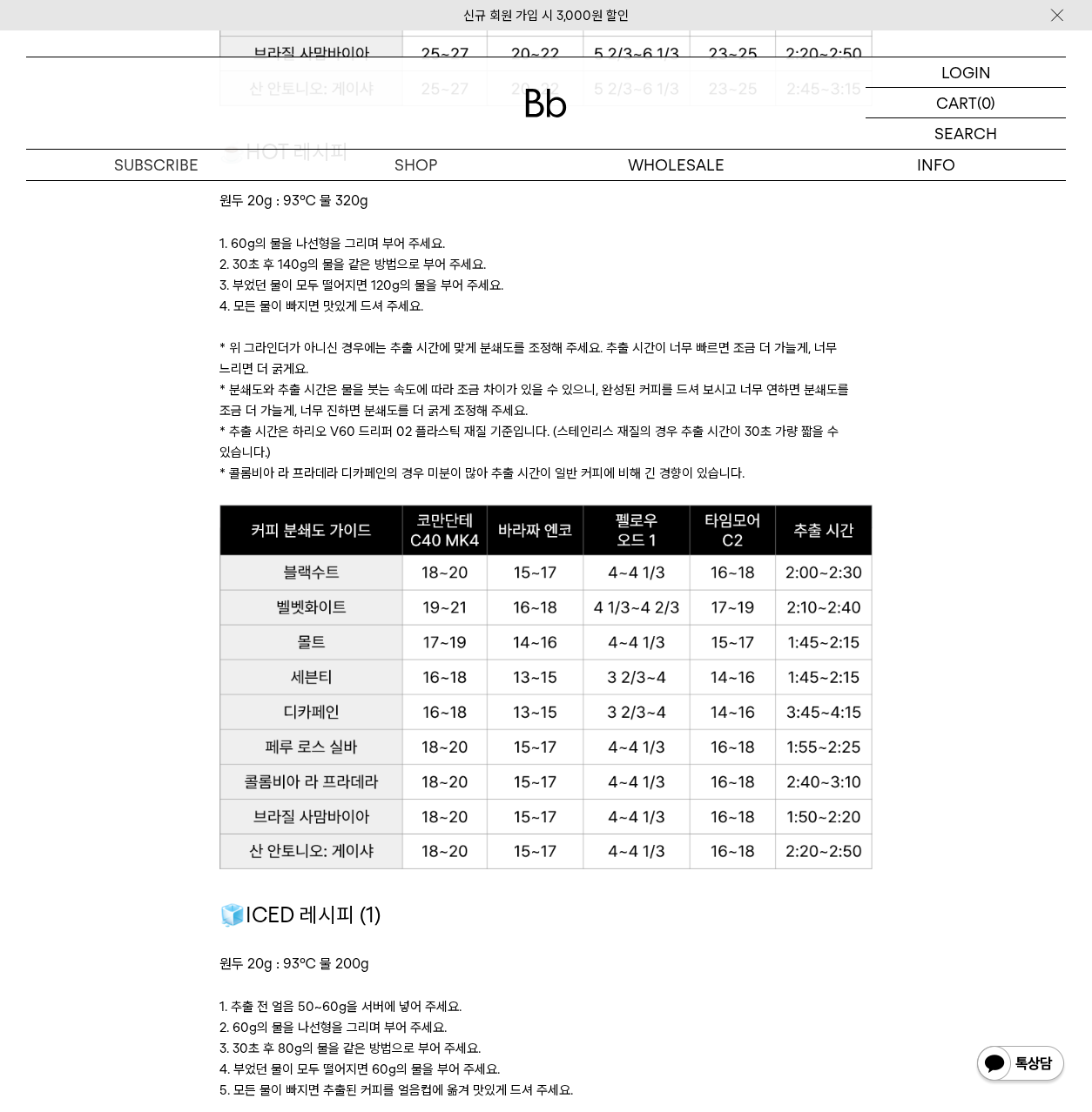
scroll to position [1581, 0]
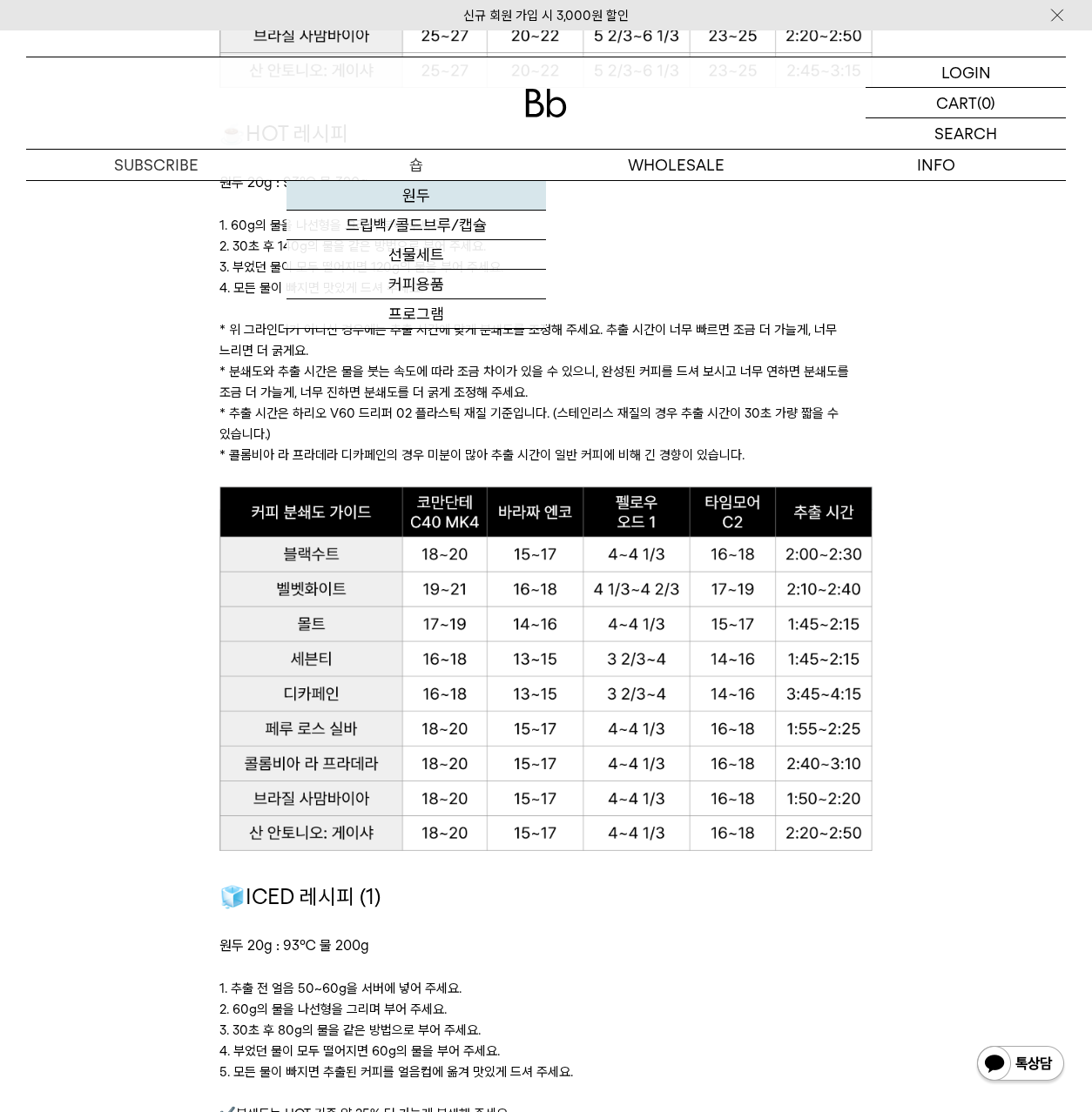
click at [434, 195] on link "원두" at bounding box center [417, 195] width 260 height 29
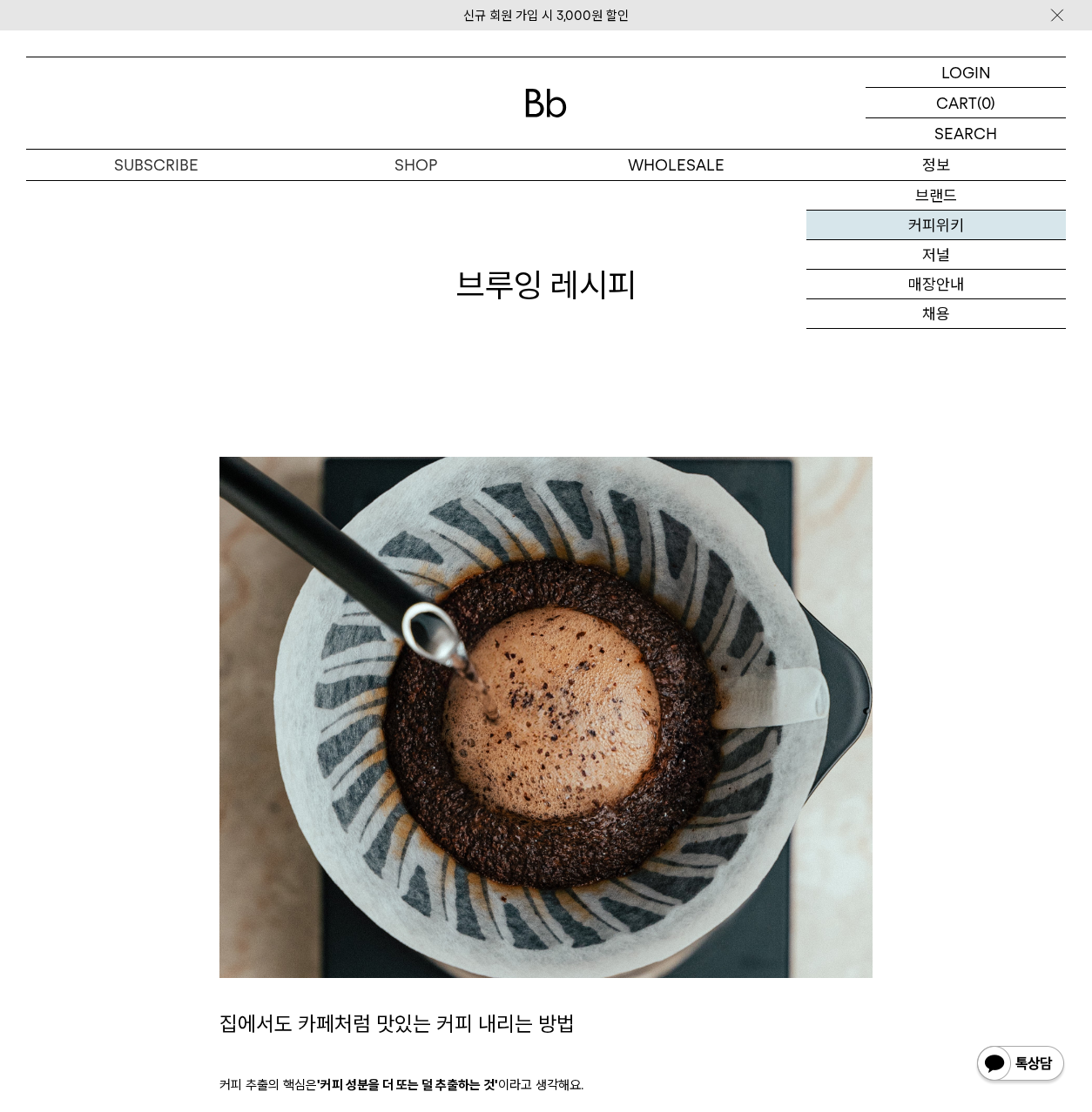
click at [943, 218] on link "커피위키" at bounding box center [936, 225] width 260 height 29
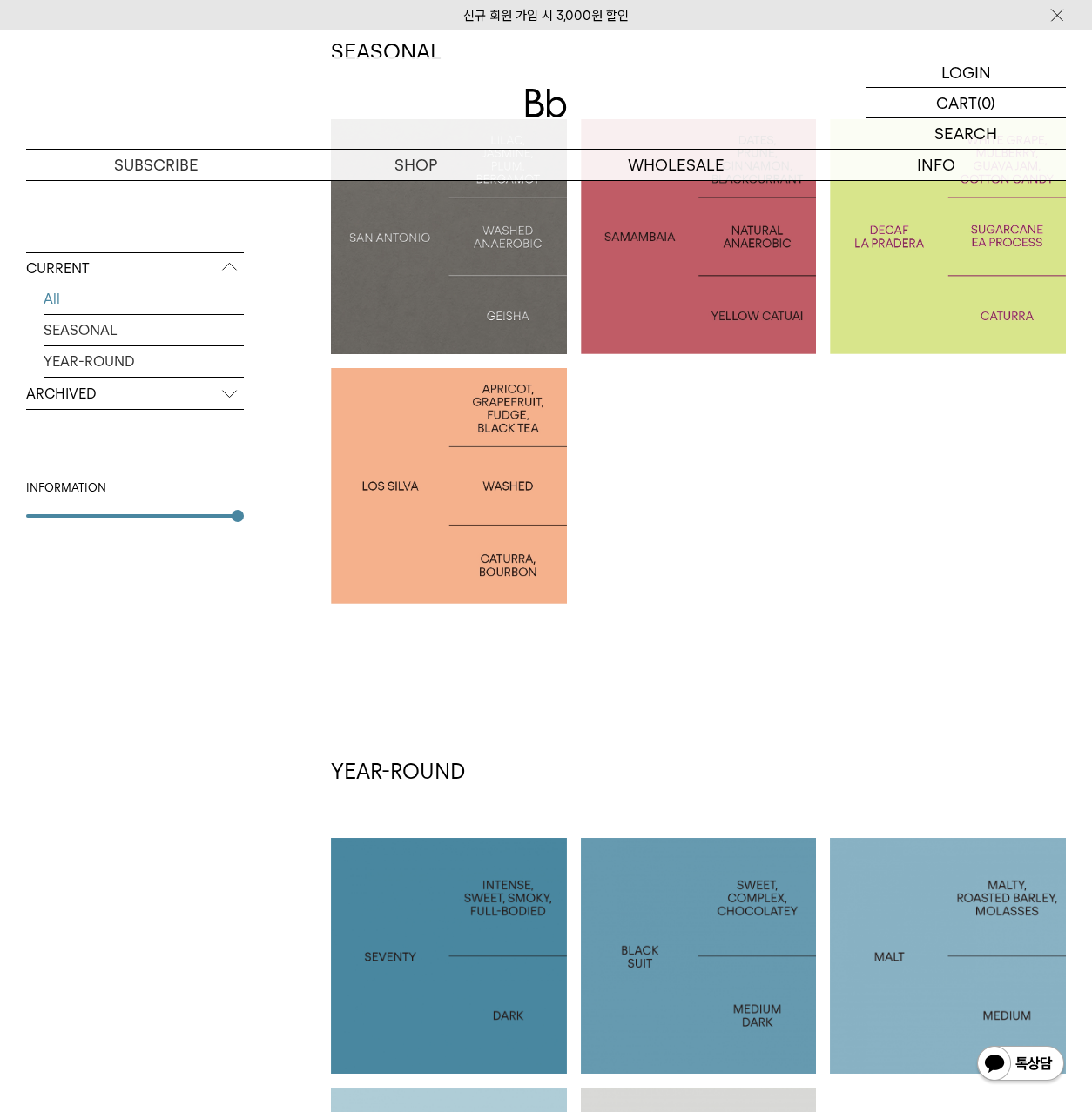
scroll to position [336, 0]
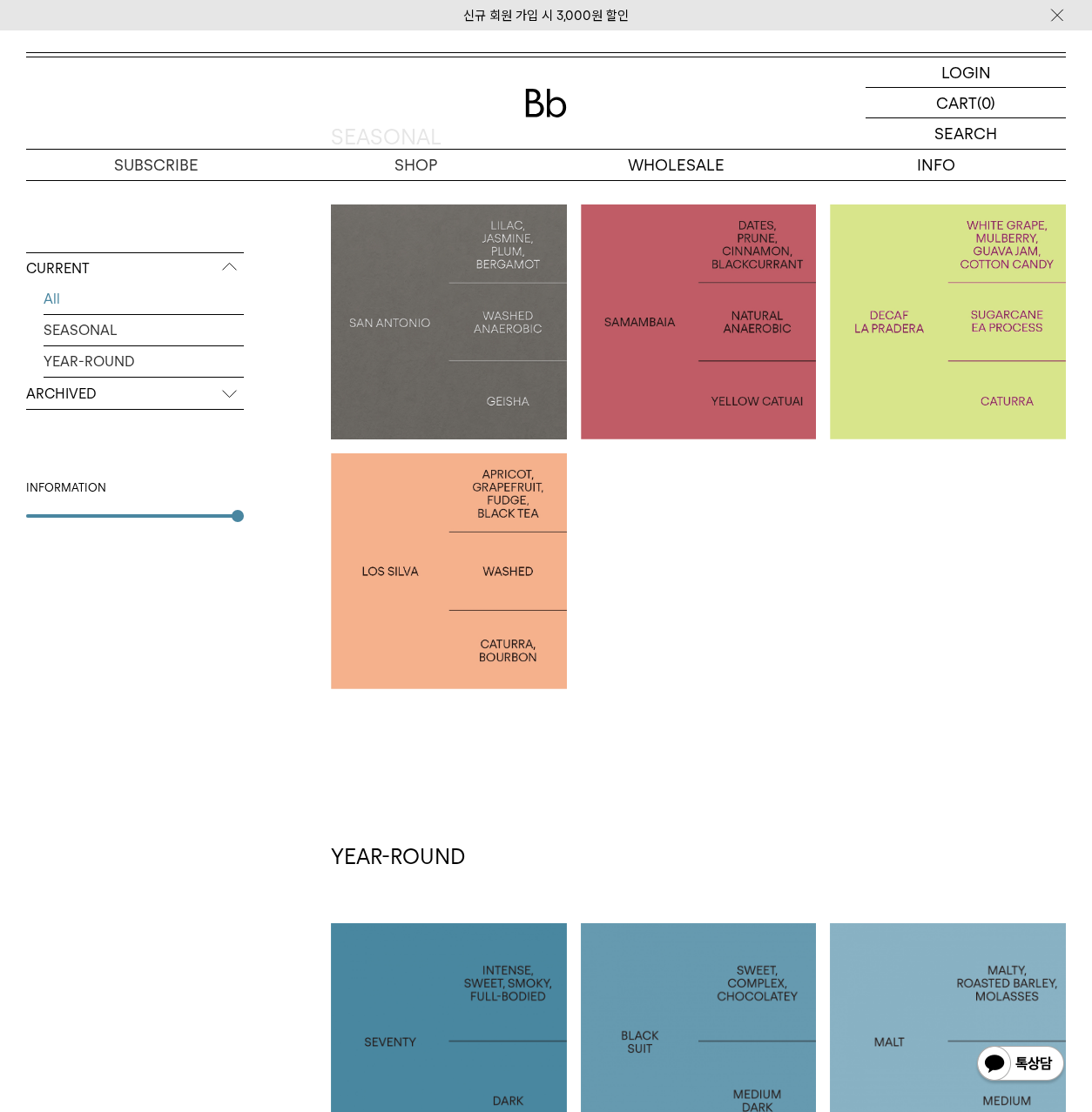
click at [433, 616] on div at bounding box center [449, 571] width 236 height 236
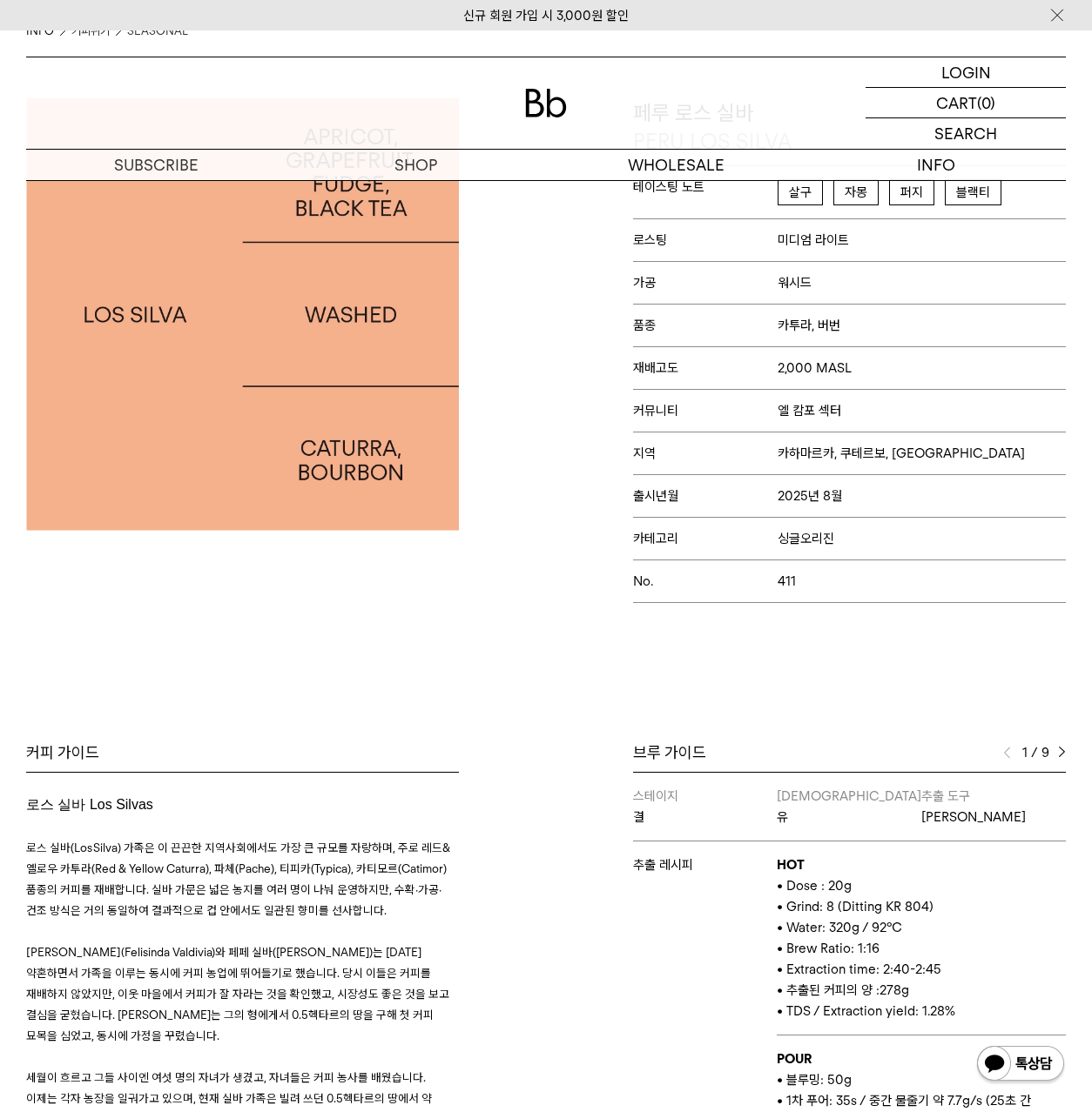
scroll to position [418, 0]
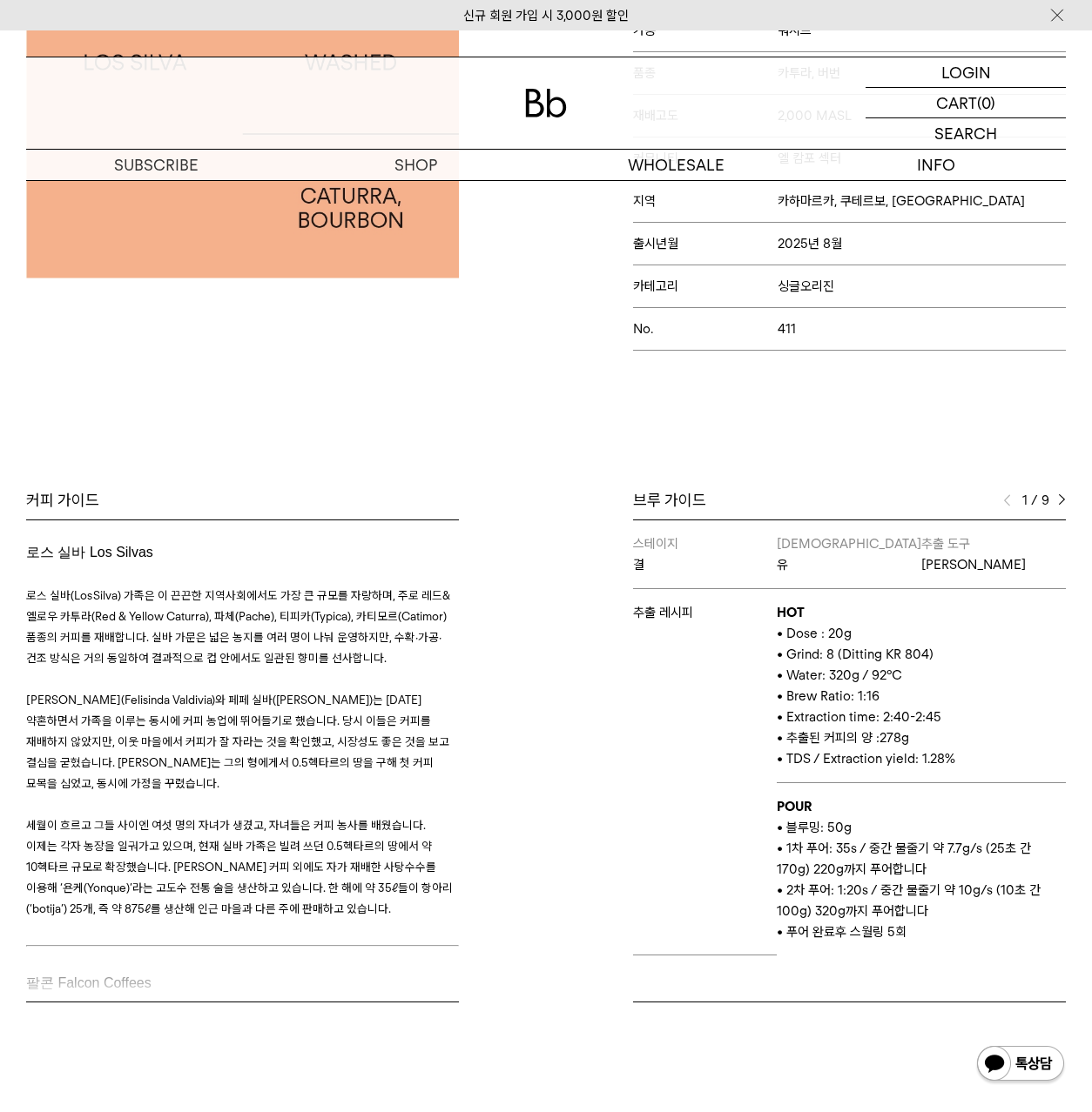
click at [1058, 502] on img at bounding box center [1062, 500] width 8 height 12
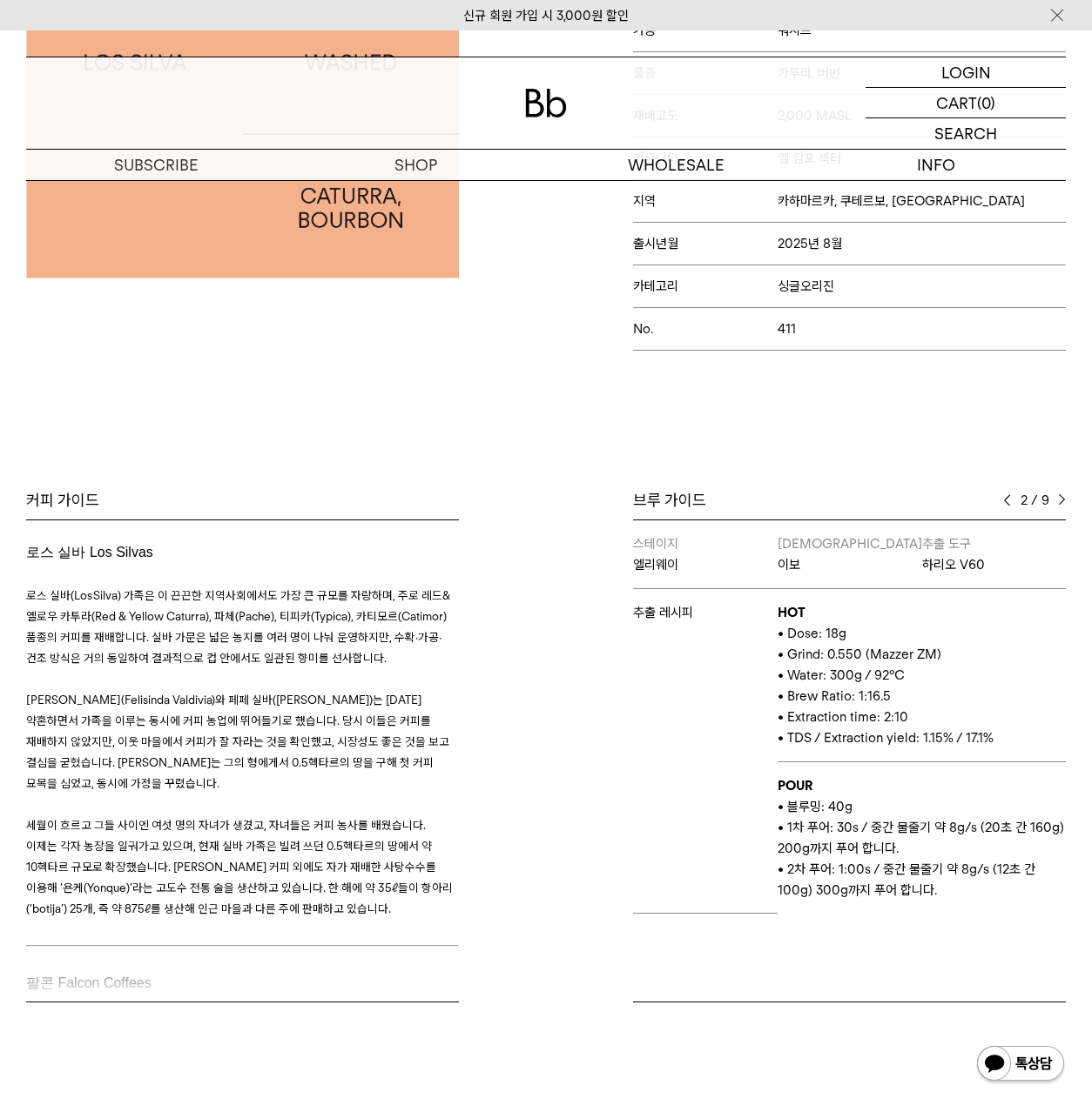
click at [1058, 502] on img at bounding box center [1062, 500] width 8 height 12
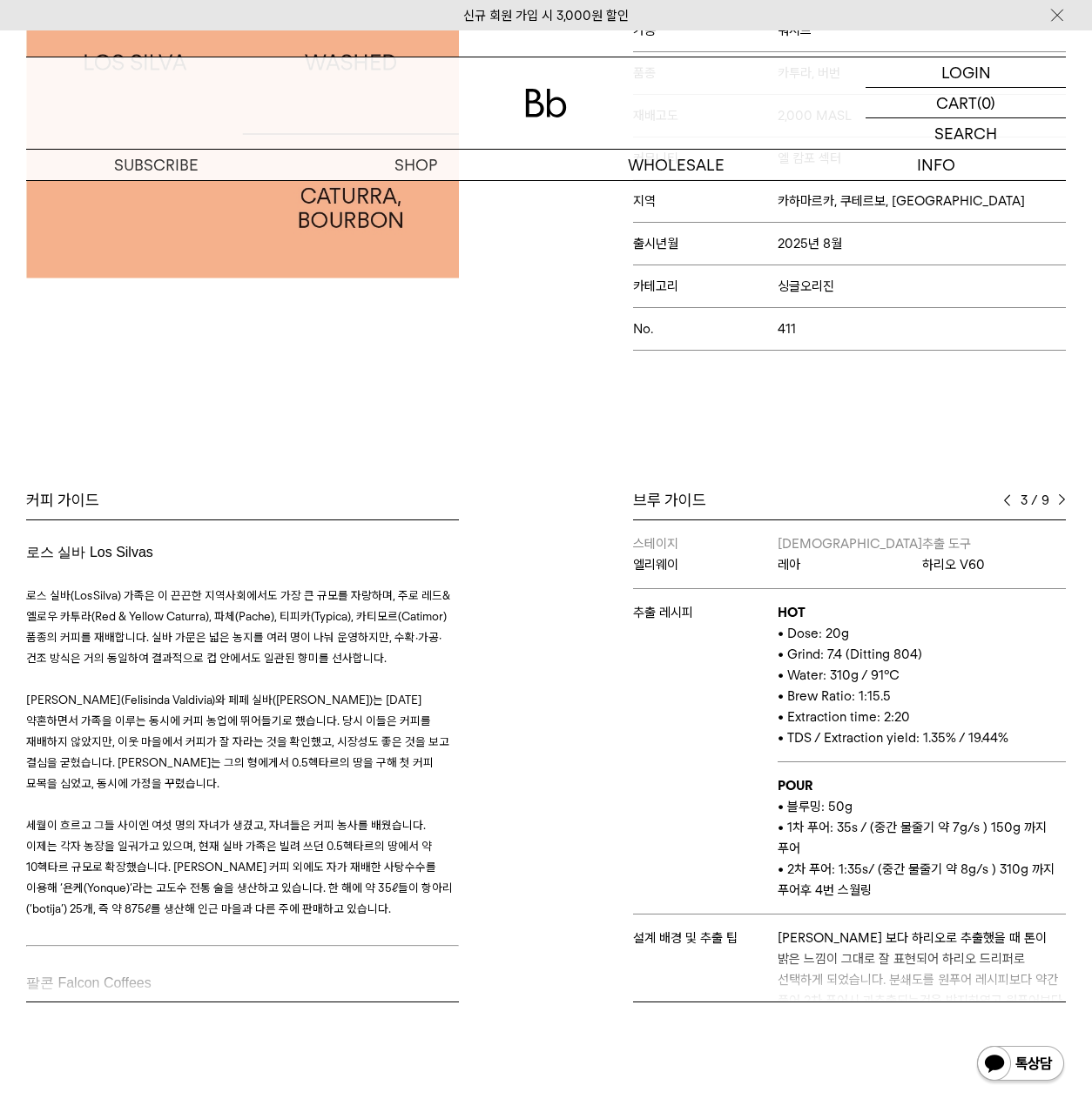
click at [1009, 499] on img at bounding box center [1006, 500] width 8 height 12
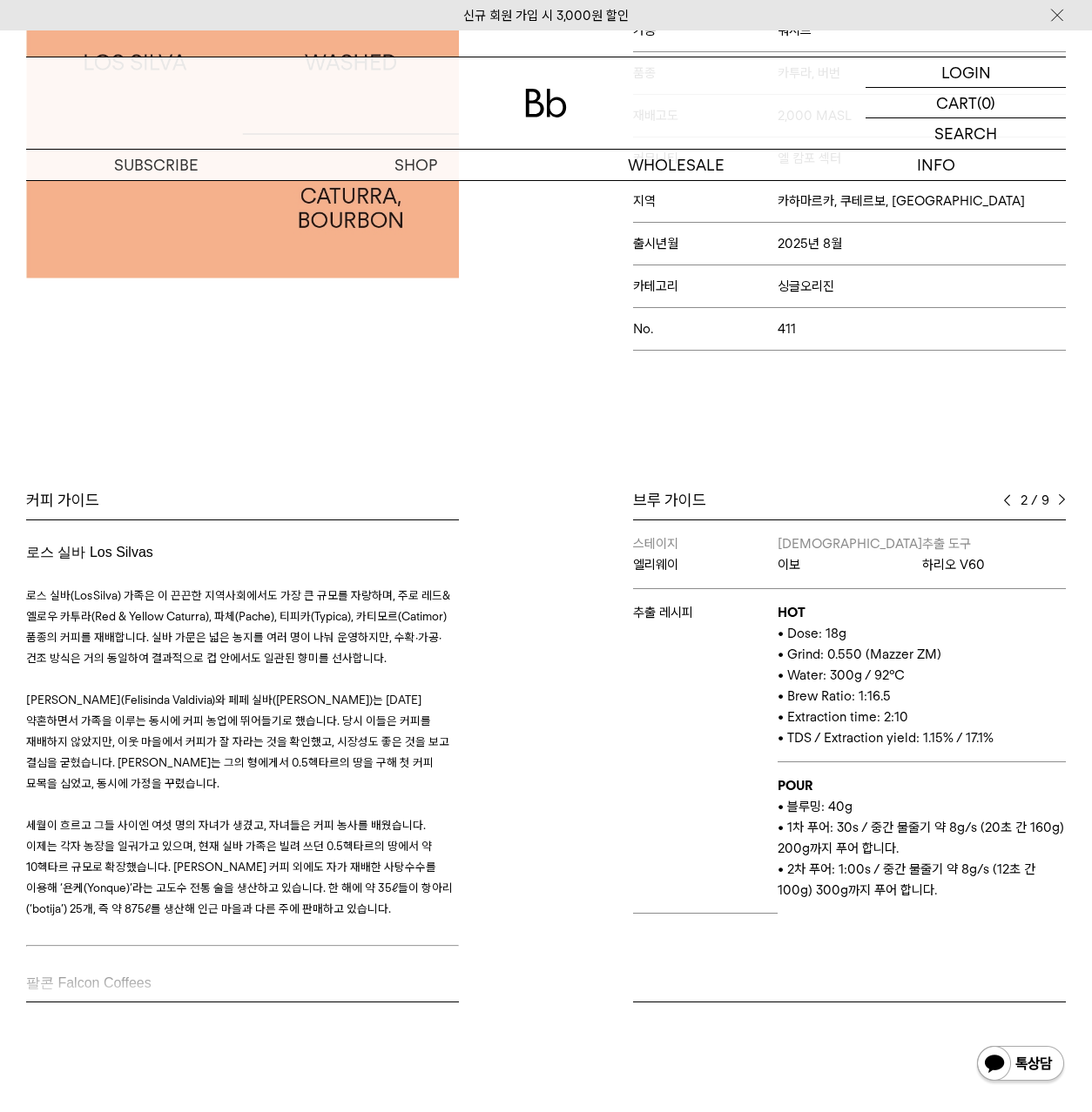
click at [1062, 499] on img at bounding box center [1062, 500] width 8 height 12
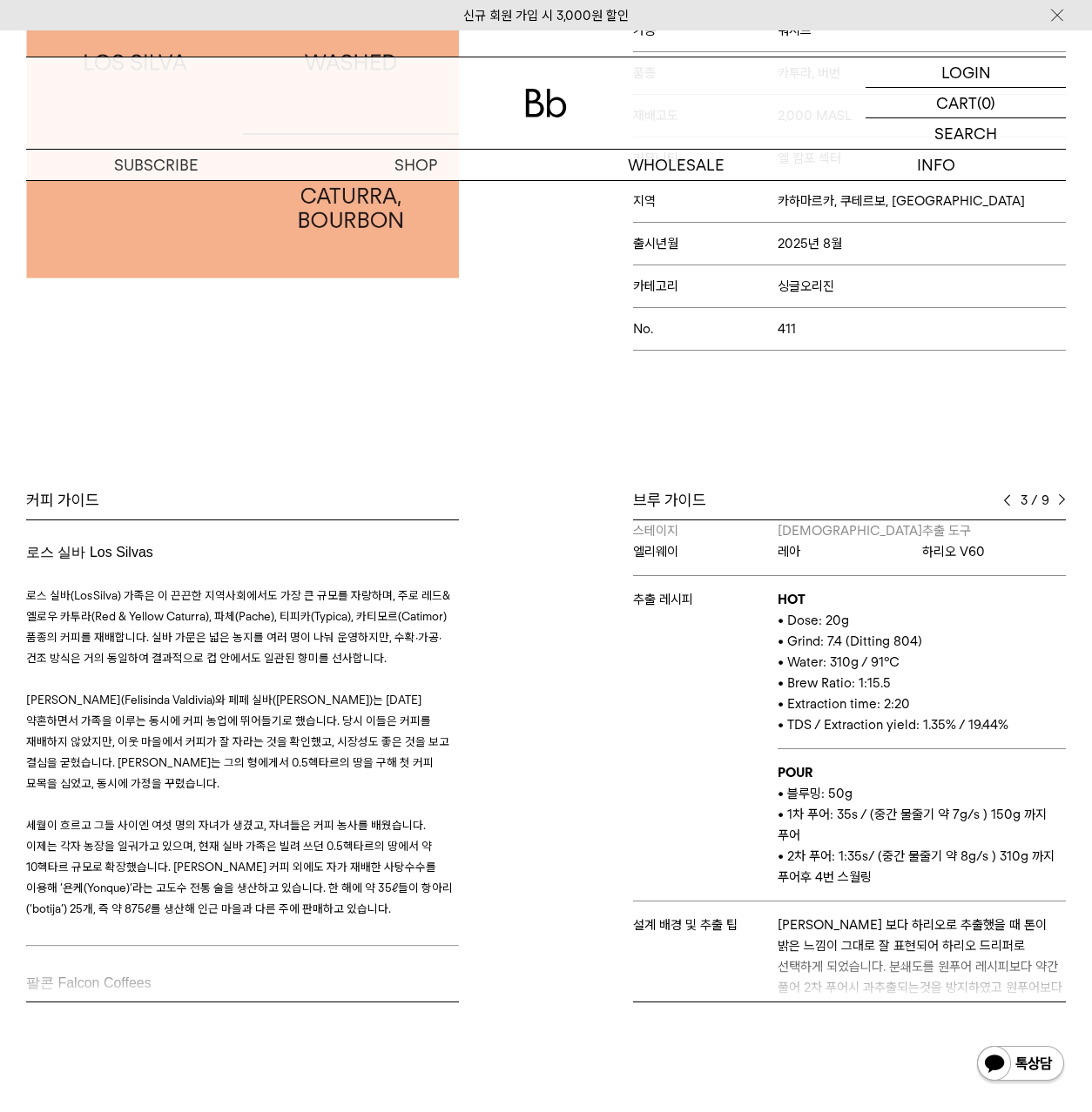
scroll to position [0, 0]
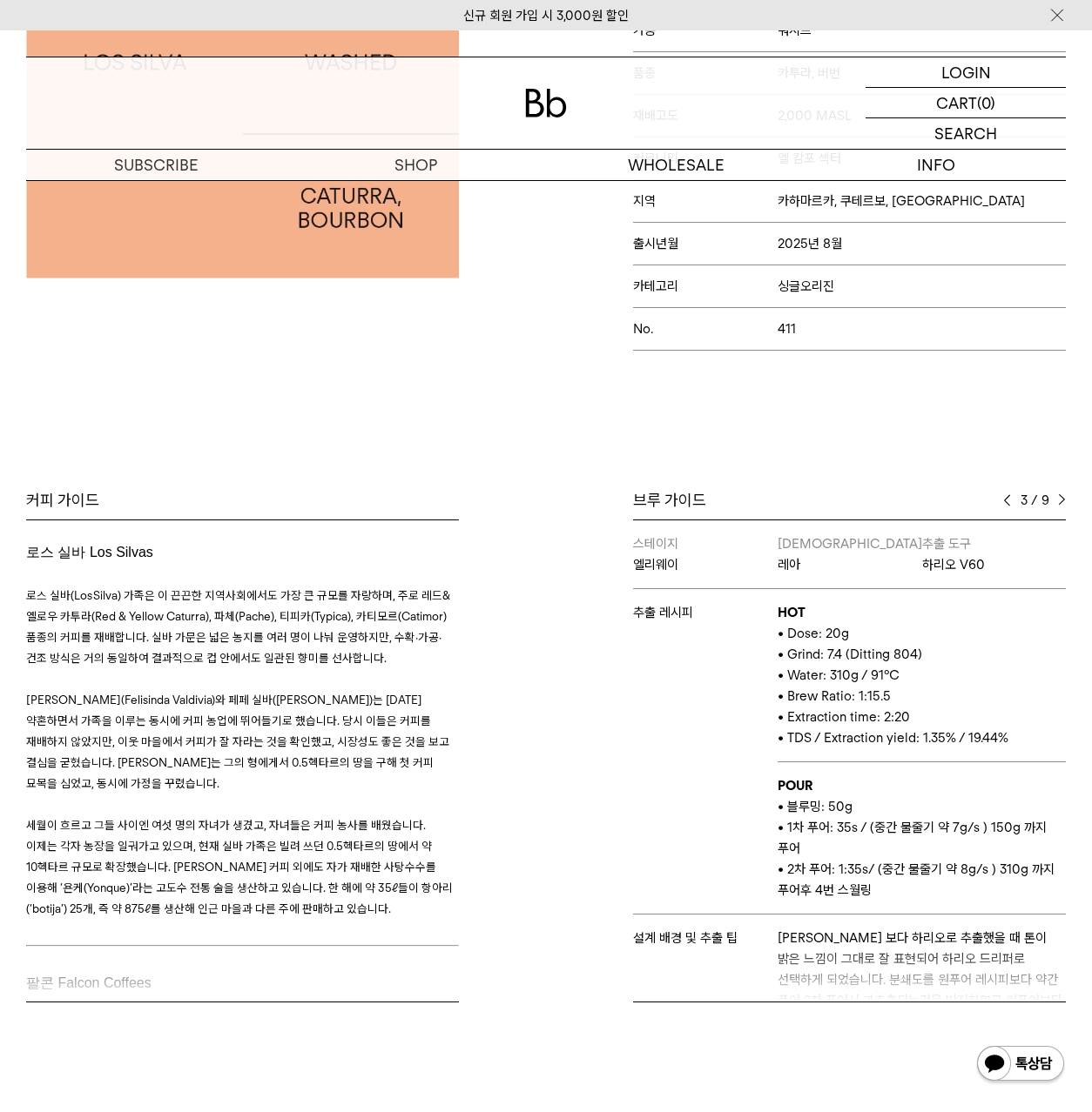
click at [1058, 510] on div "3 / 9" at bounding box center [1034, 499] width 62 height 20
click at [1062, 502] on img at bounding box center [1062, 500] width 8 height 12
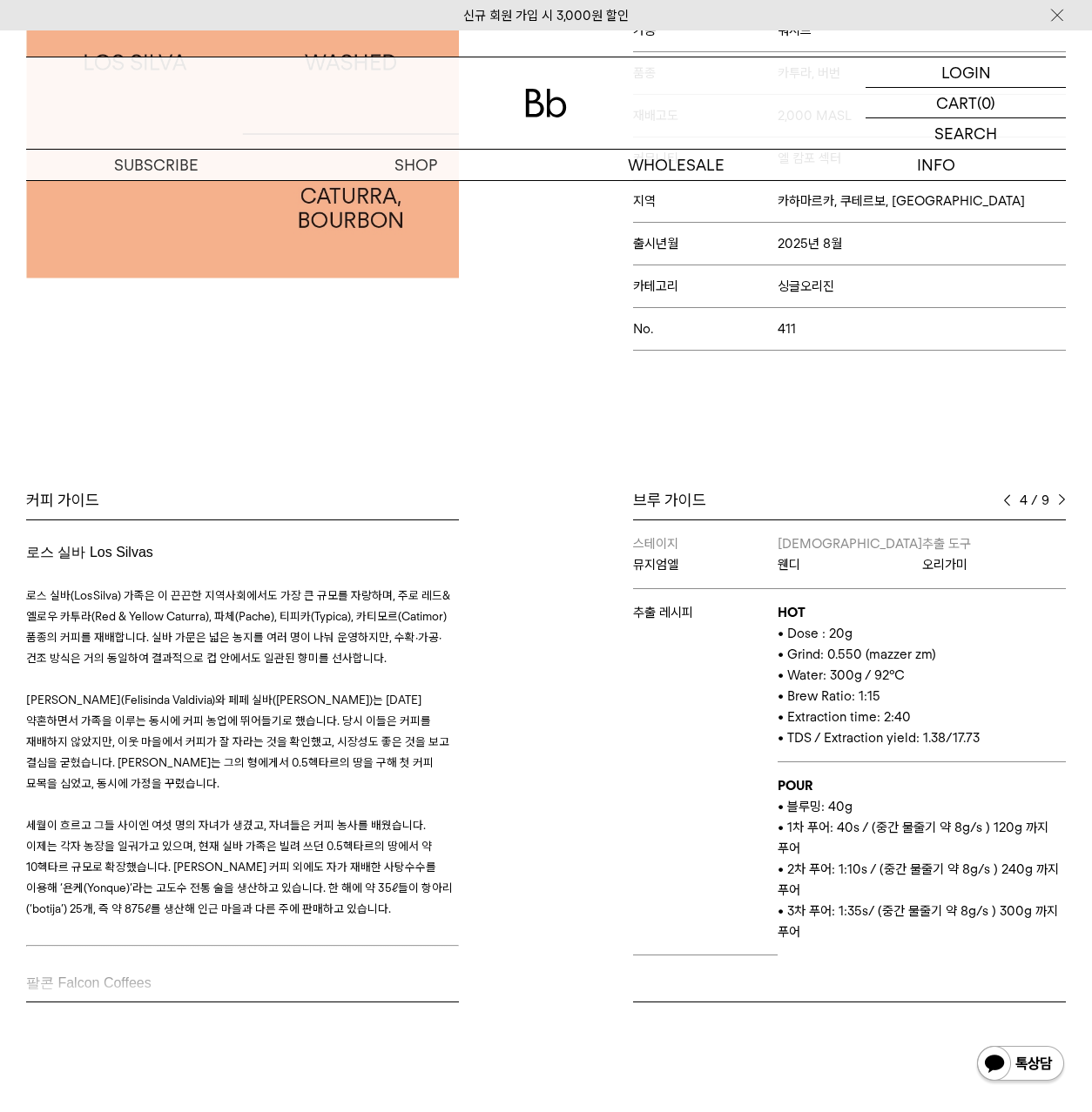
click at [1062, 502] on img at bounding box center [1062, 500] width 8 height 12
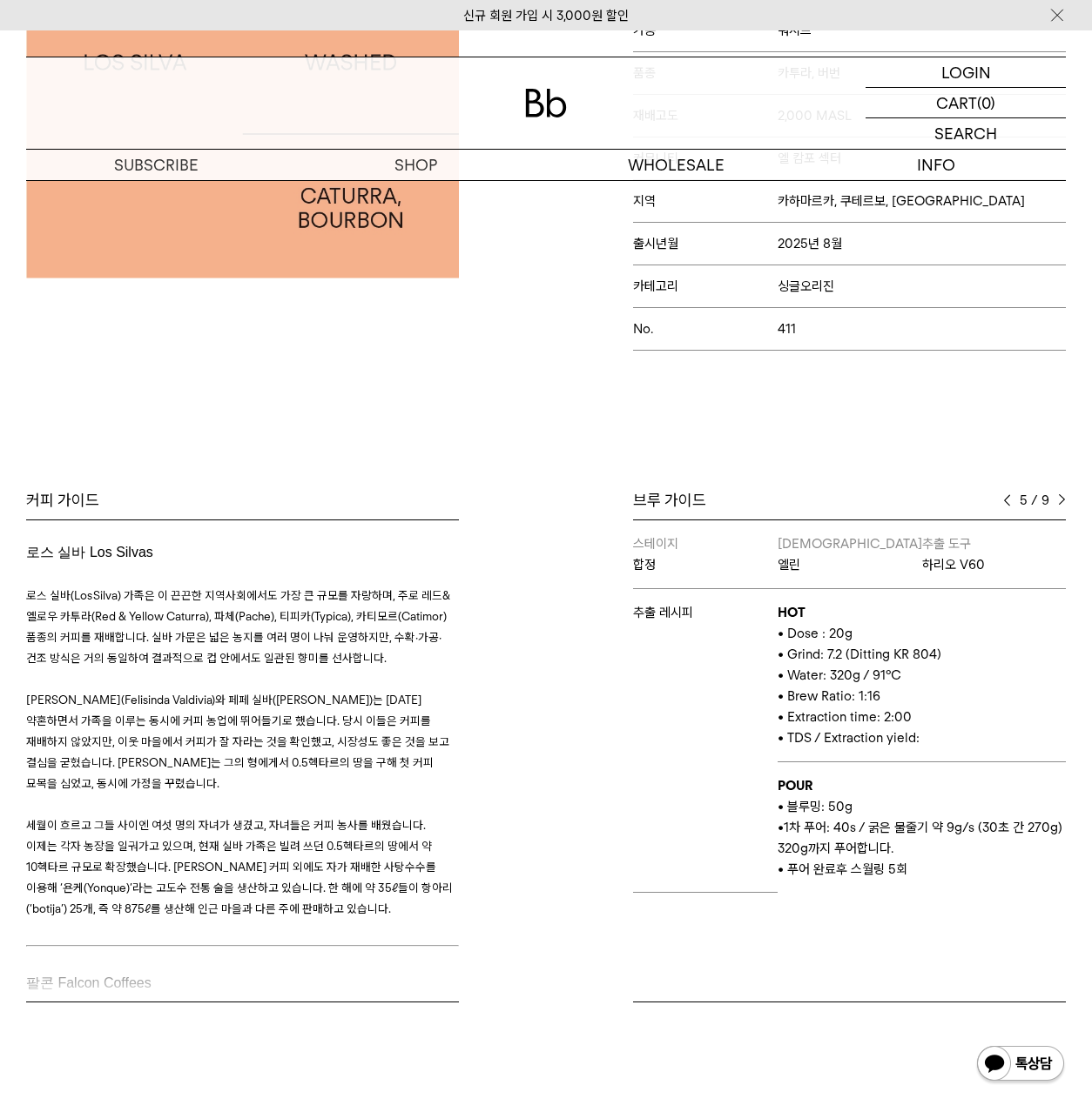
click at [1062, 502] on img at bounding box center [1062, 500] width 8 height 12
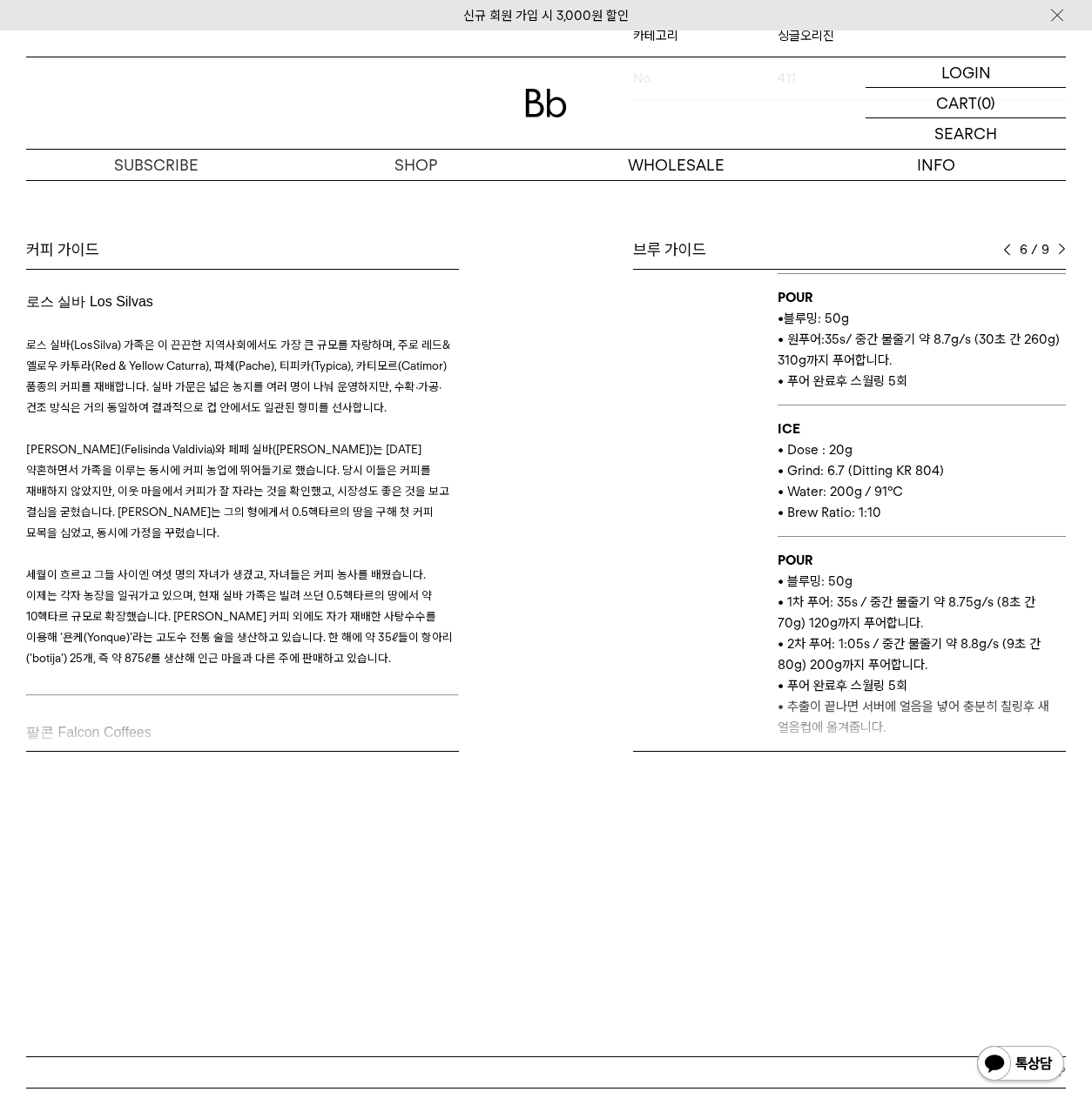
scroll to position [673, 0]
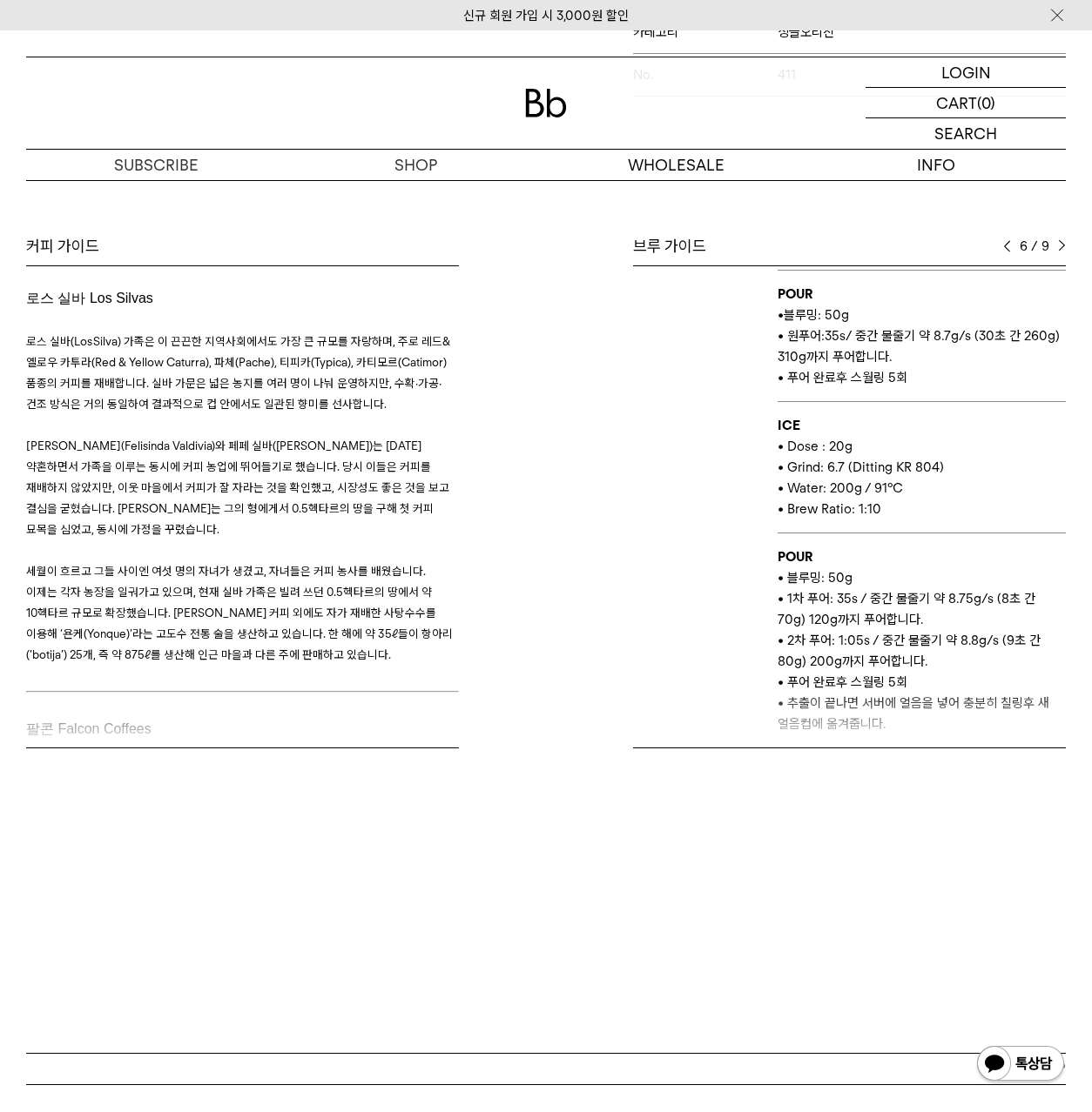
click at [1066, 243] on div "브루 가이드 6 / 9 스테이지 결 바리스타 유 추출 도구 칼리타 웨이브 추출 레시피 HOT • Dose : 20g • Grind: 8 (Di…" at bounding box center [810, 492] width 528 height 513
click at [1056, 244] on div "6 / 9" at bounding box center [1034, 246] width 62 height 20
click at [1061, 247] on img at bounding box center [1062, 247] width 8 height 12
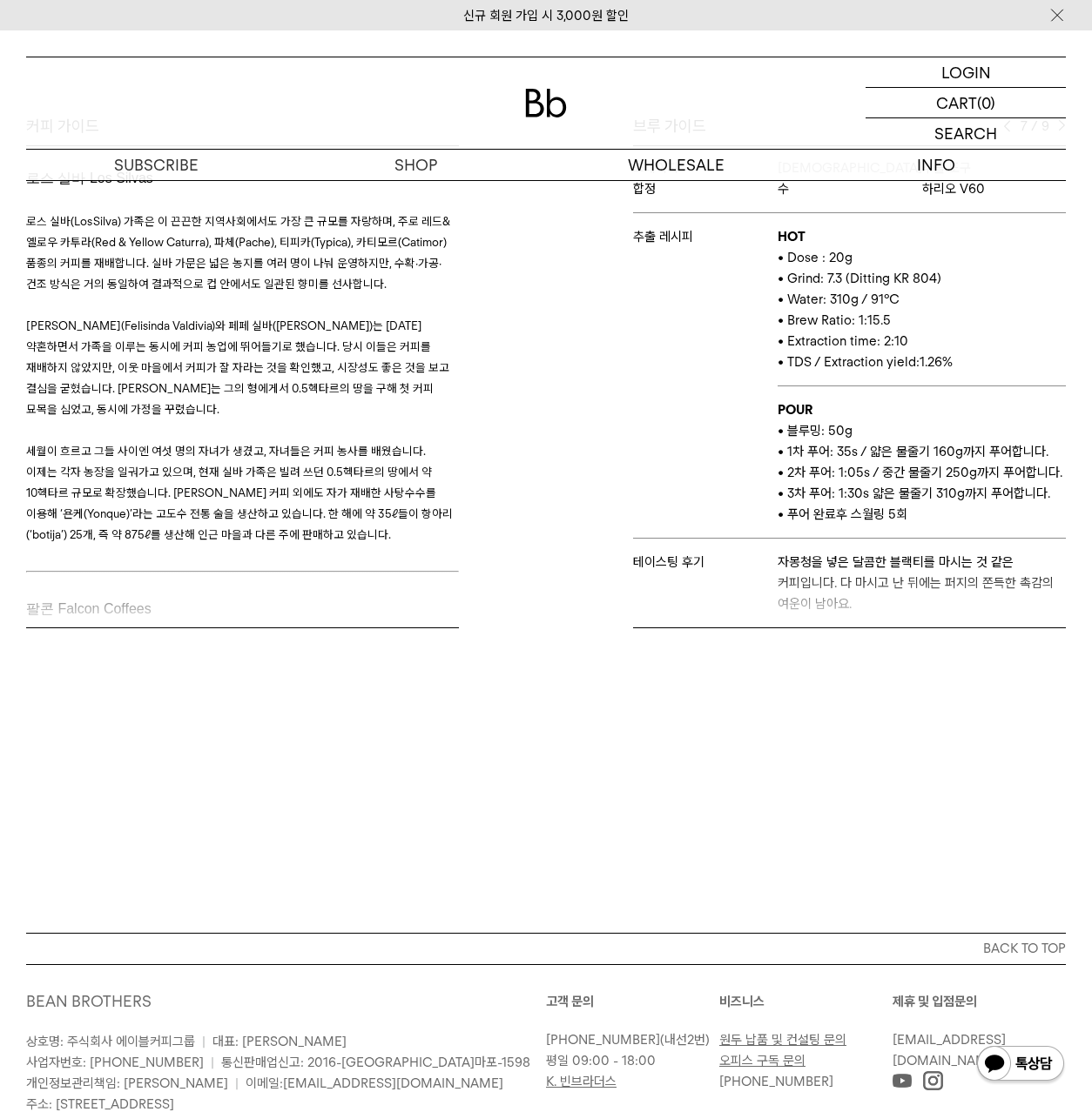
scroll to position [797, 0]
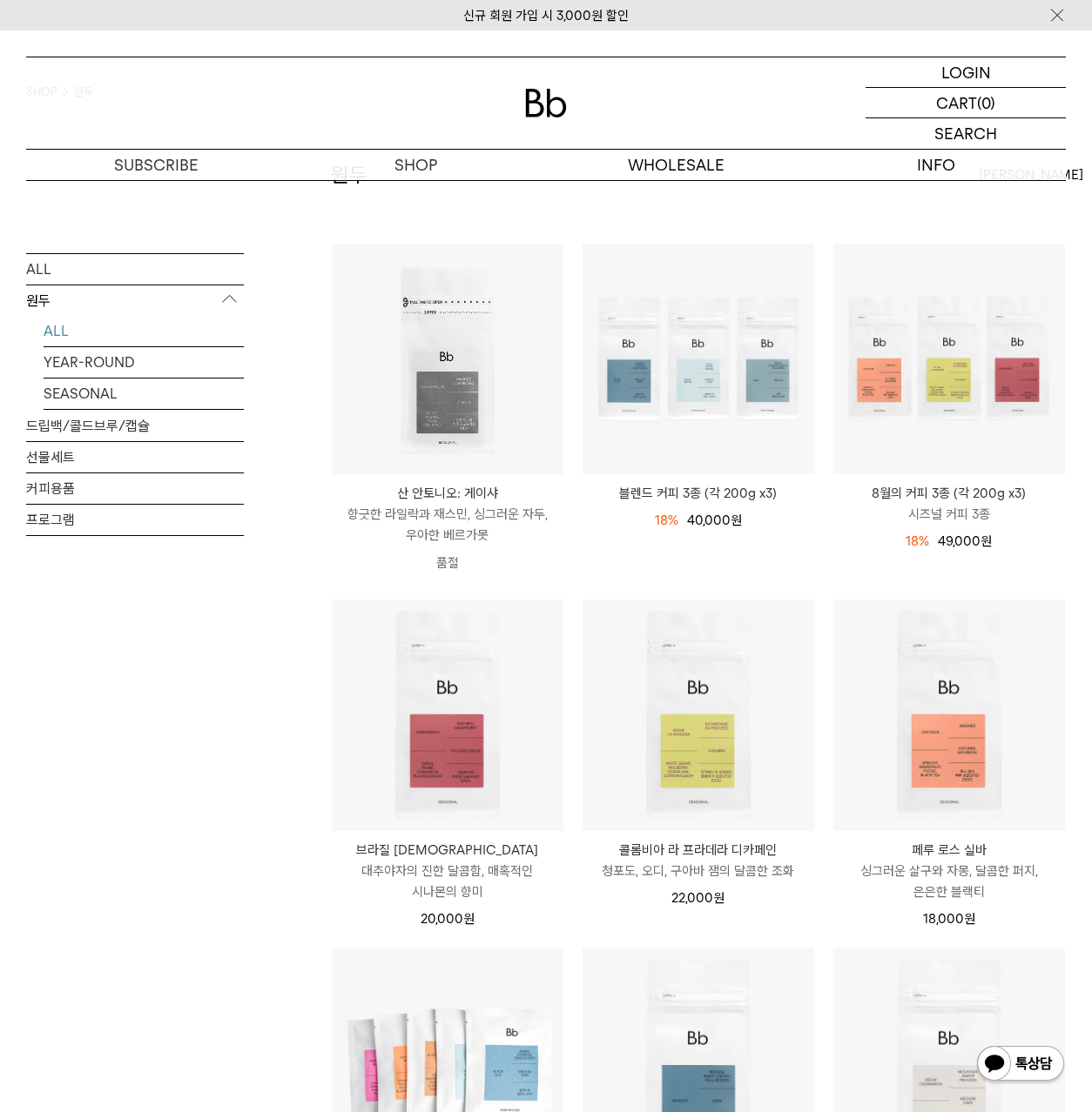
scroll to position [306, 0]
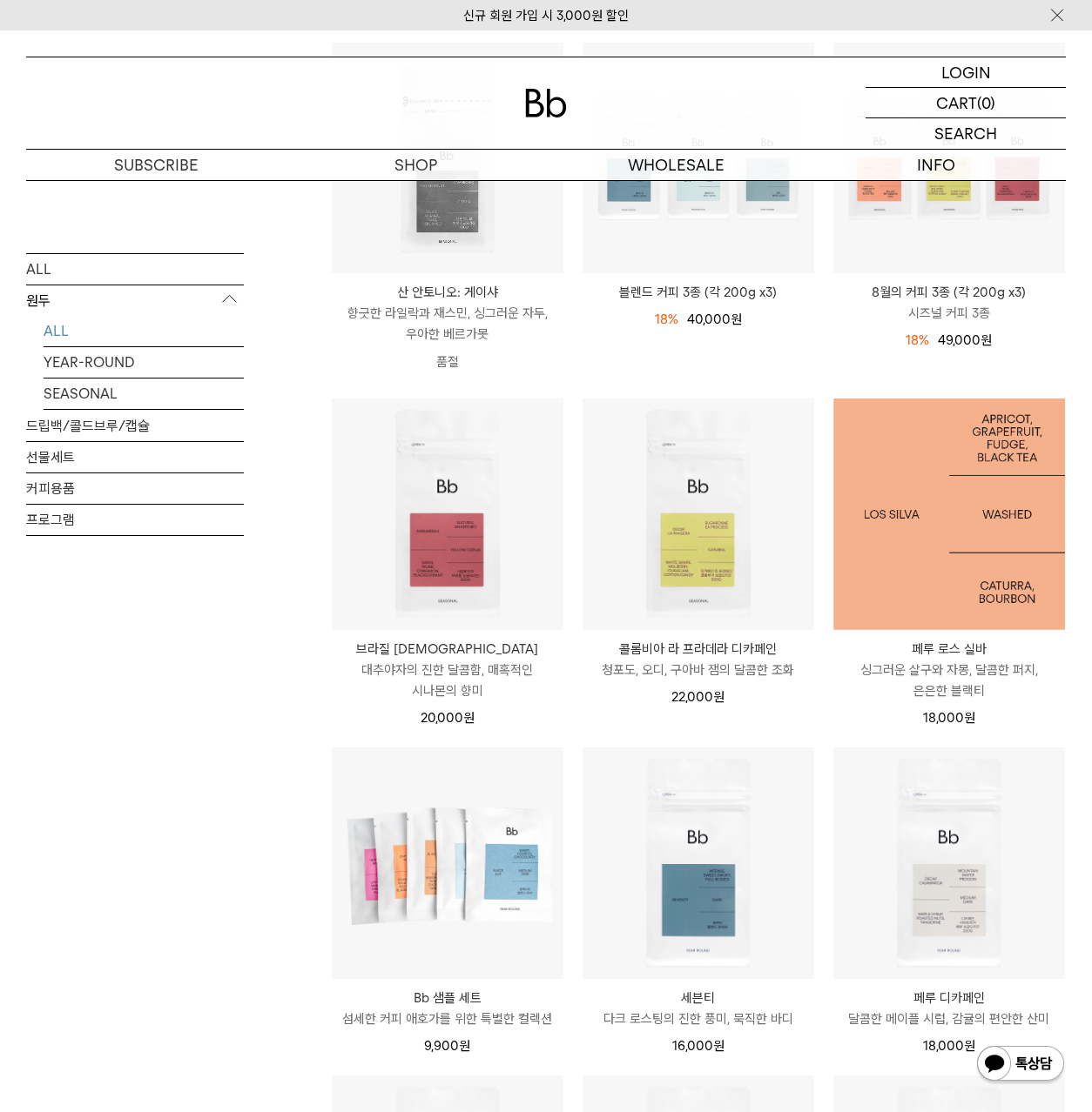
click at [939, 562] on img at bounding box center [949, 515] width 232 height 231
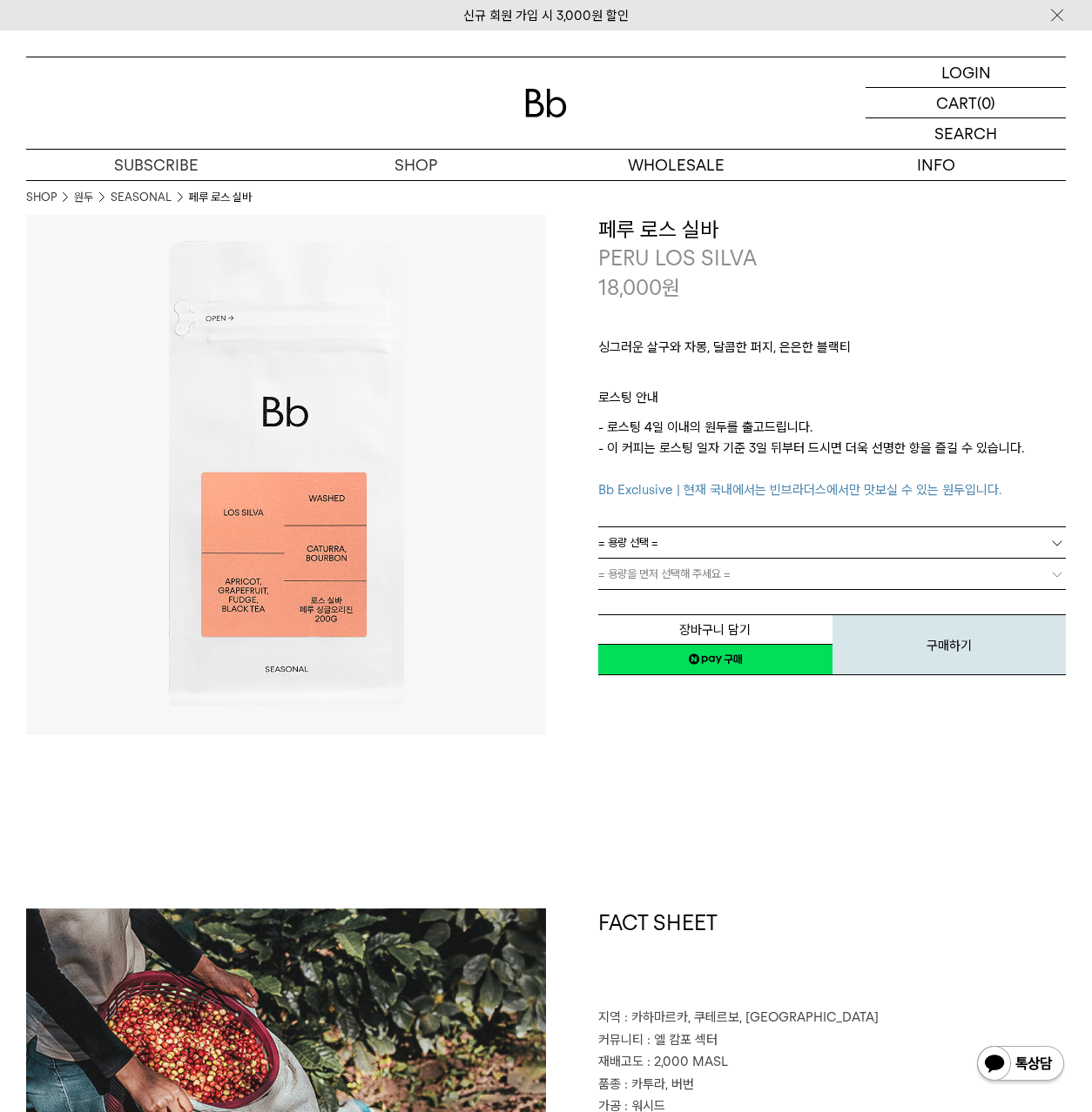
drag, startPoint x: 863, startPoint y: 446, endPoint x: 829, endPoint y: 447, distance: 34.0
click at [854, 448] on p "- 로스팅 4일 이내의 원두를 출고드립니다. - 이 커피는 로스팅 일자 기준 3일 뒤부터 드시면 더욱 선명한 향을 즐길 수 있습니다. Bb E…" at bounding box center [832, 459] width 468 height 84
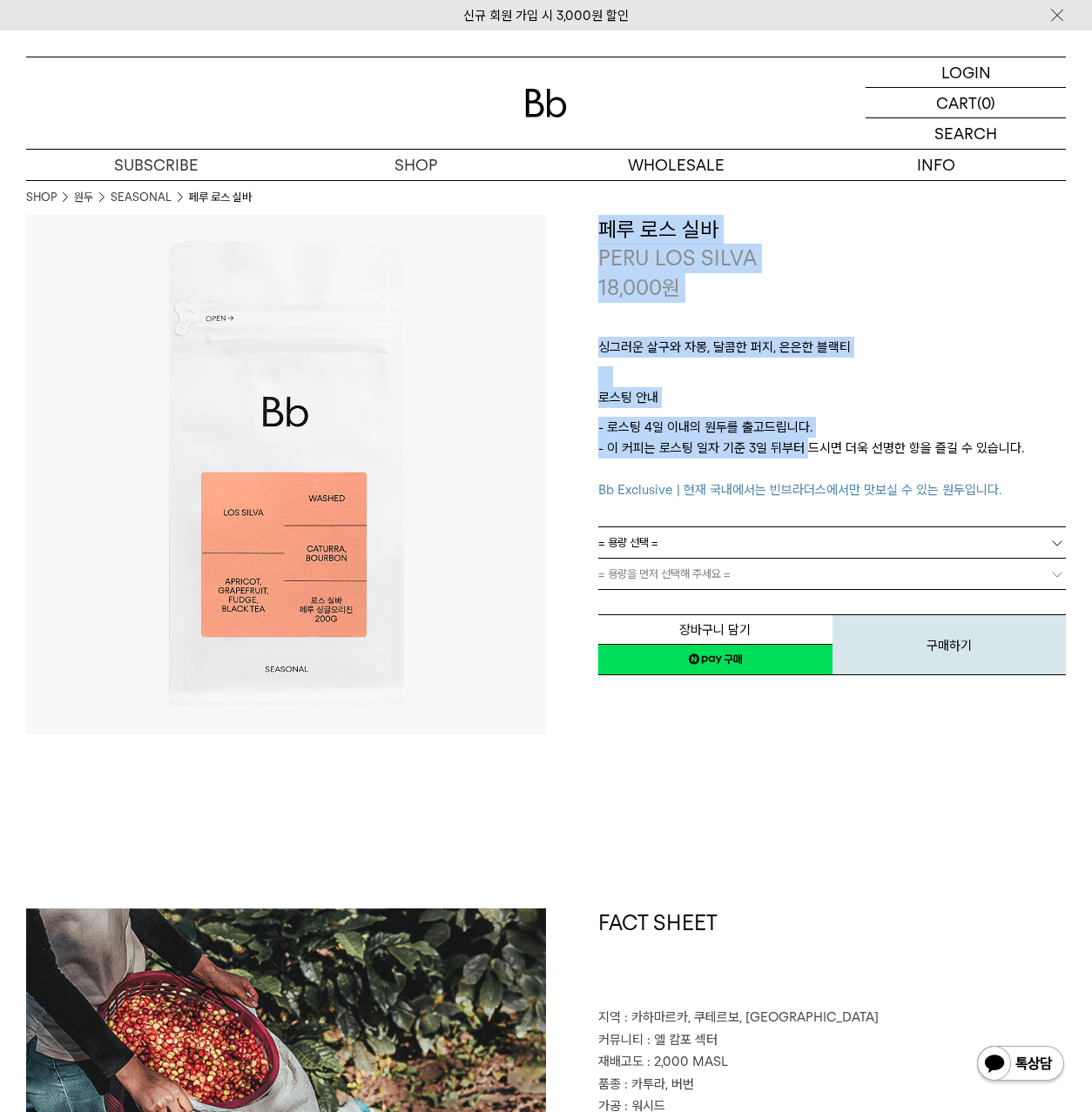
drag, startPoint x: 797, startPoint y: 442, endPoint x: 507, endPoint y: 418, distance: 291.0
click at [506, 418] on div "**********" at bounding box center [545, 475] width 1039 height 520
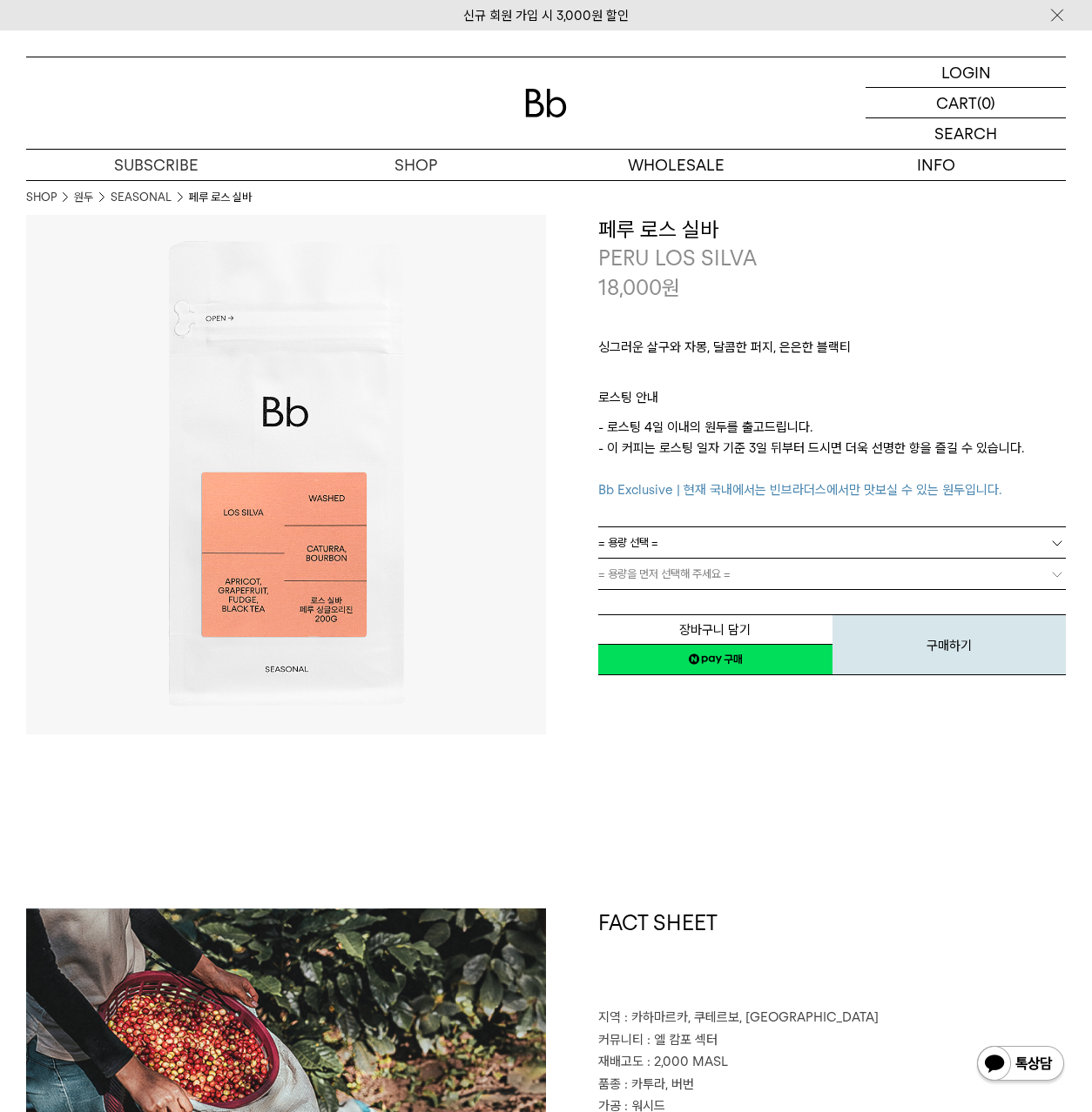
click at [626, 406] on p "로스팅 안내" at bounding box center [832, 402] width 468 height 29
drag, startPoint x: 628, startPoint y: 365, endPoint x: 713, endPoint y: 429, distance: 106.4
click at [713, 429] on div "싱그러운 살구와 자몽, 달콤한 퍼지, 은은한 블랙티 ㅤ 로스팅 안내 - 로스팅 4일 이내의 원두를 출고드립니다. - 이 커피는 로스팅 일자 기…" at bounding box center [832, 414] width 468 height 224
click at [718, 431] on p "- 로스팅 4일 이내의 원두를 출고드립니다. - 이 커피는 로스팅 일자 기준 3일 뒤부터 드시면 더욱 선명한 향을 즐길 수 있습니다. Bb E…" at bounding box center [832, 459] width 468 height 84
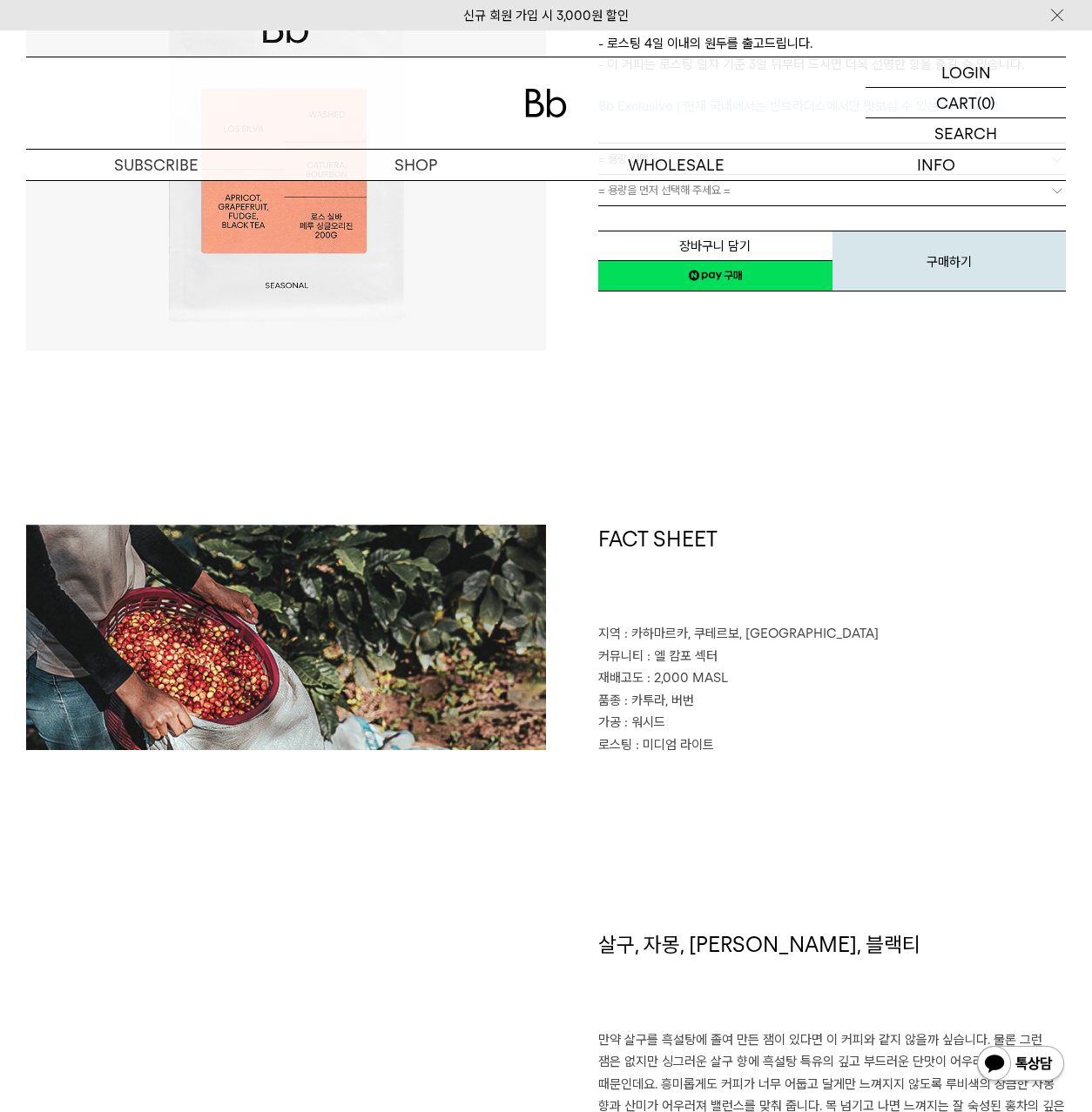
scroll to position [833, 0]
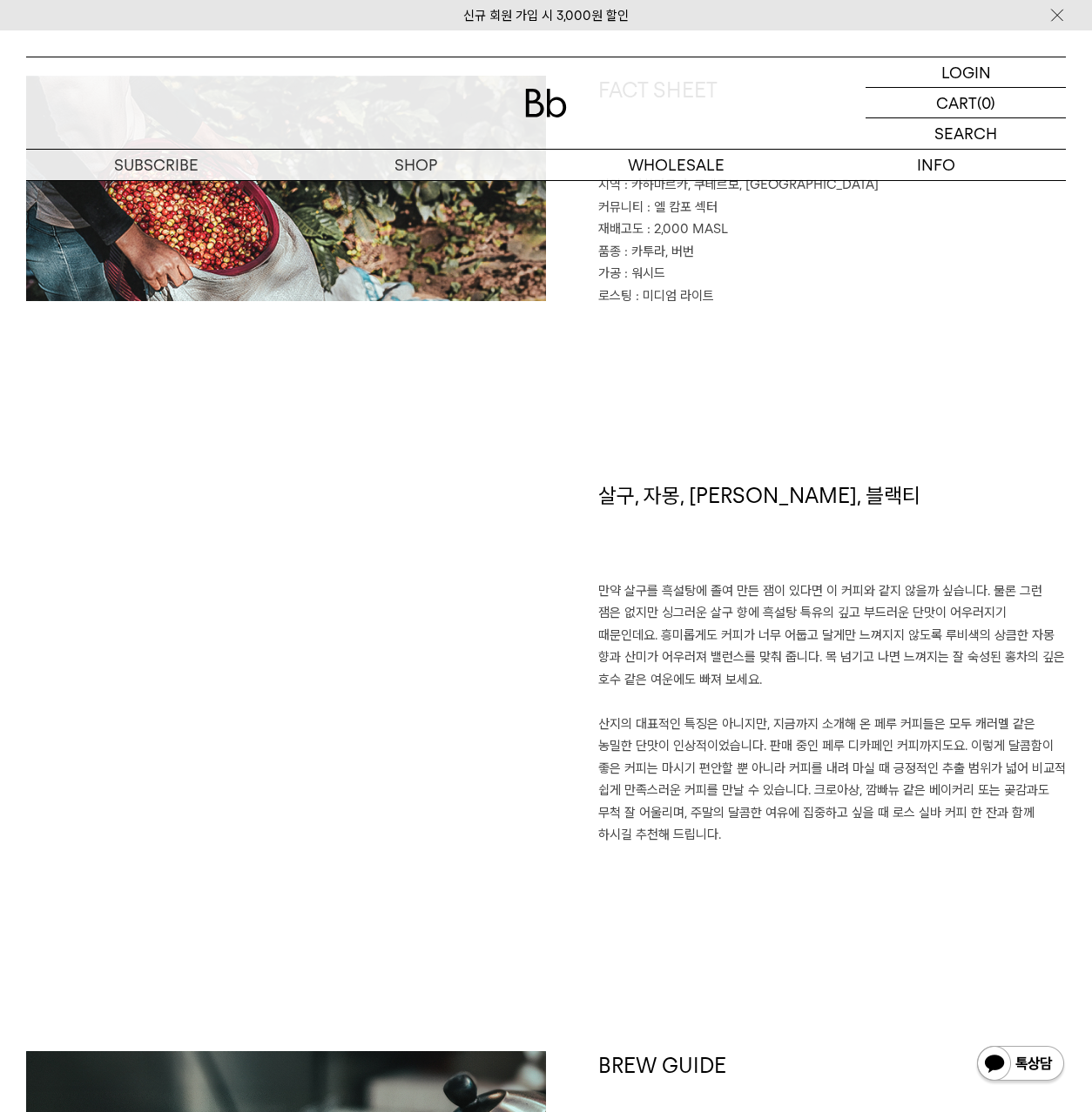
drag, startPoint x: 628, startPoint y: 608, endPoint x: 745, endPoint y: 832, distance: 252.7
click at [745, 832] on p "만약 살구를 흑설탕에 졸여 만든 잼이 있다면 이 커피와 같지 않을까 싶습니다. 물론 그런 잼은 없지만 싱그러운 살구 향에 흑설탕 특유의 깊고 …" at bounding box center [832, 713] width 468 height 266
click at [745, 832] on p "만약 살구를 흑설탕에 졸여 만든 잼이 있다면 이 커피와 같지 않을까 싶습니다. 물론 그런 잼은 없지만 싱그러운 살구 향에 흑설탕 특유의 깊고 …" at bounding box center [832, 713] width 468 height 266
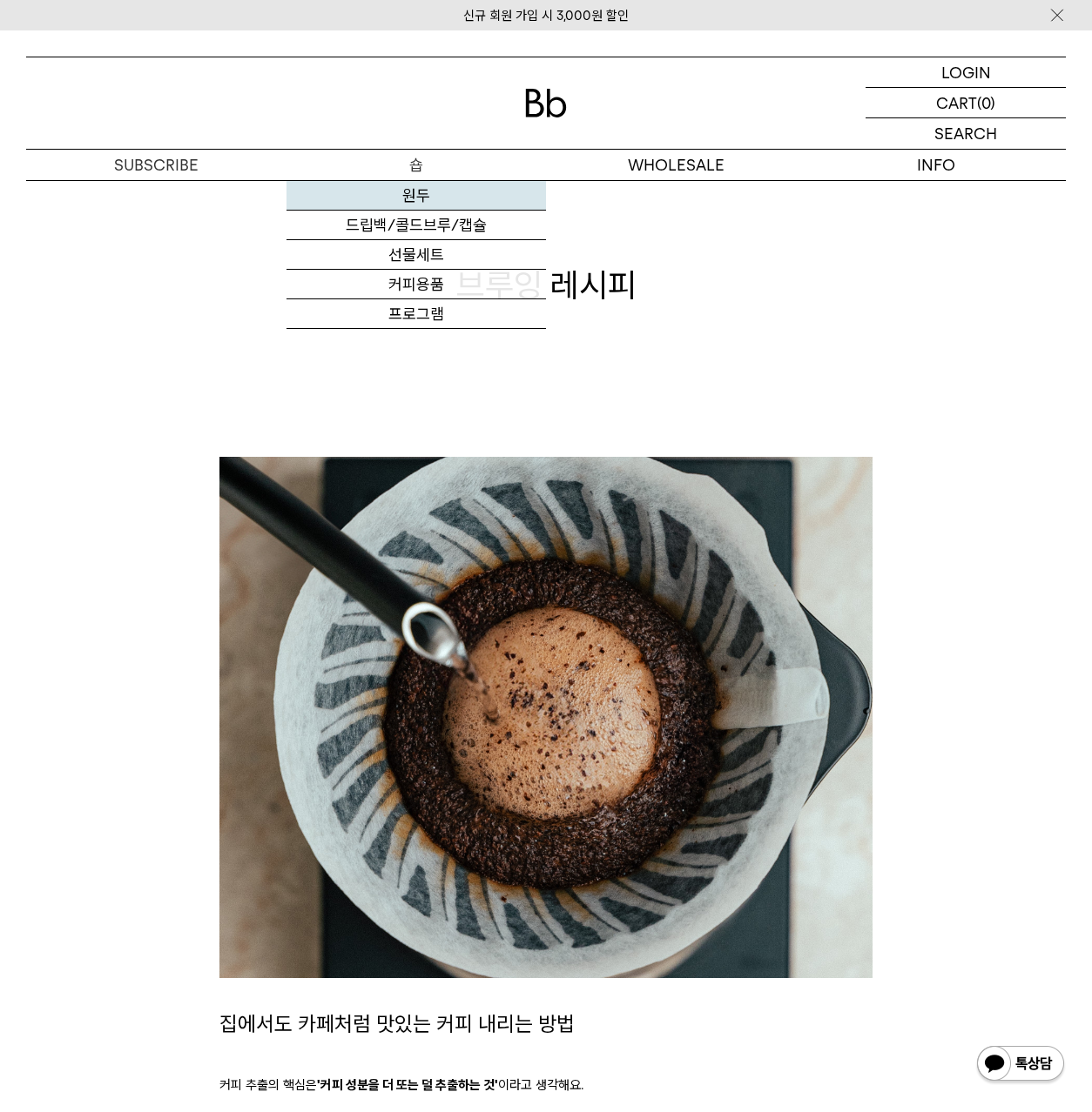
click at [425, 200] on link "원두" at bounding box center [417, 195] width 260 height 29
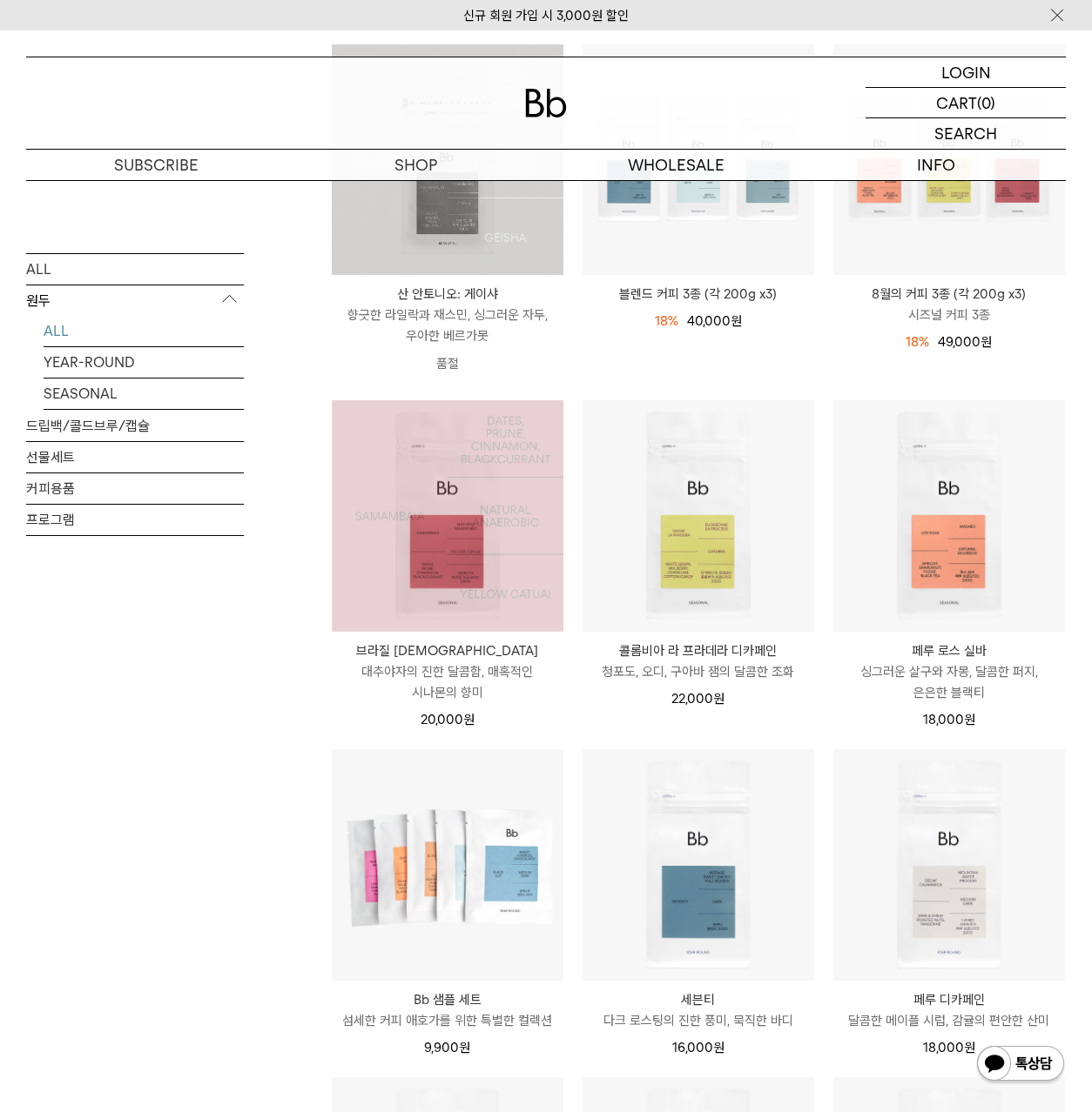
scroll to position [306, 0]
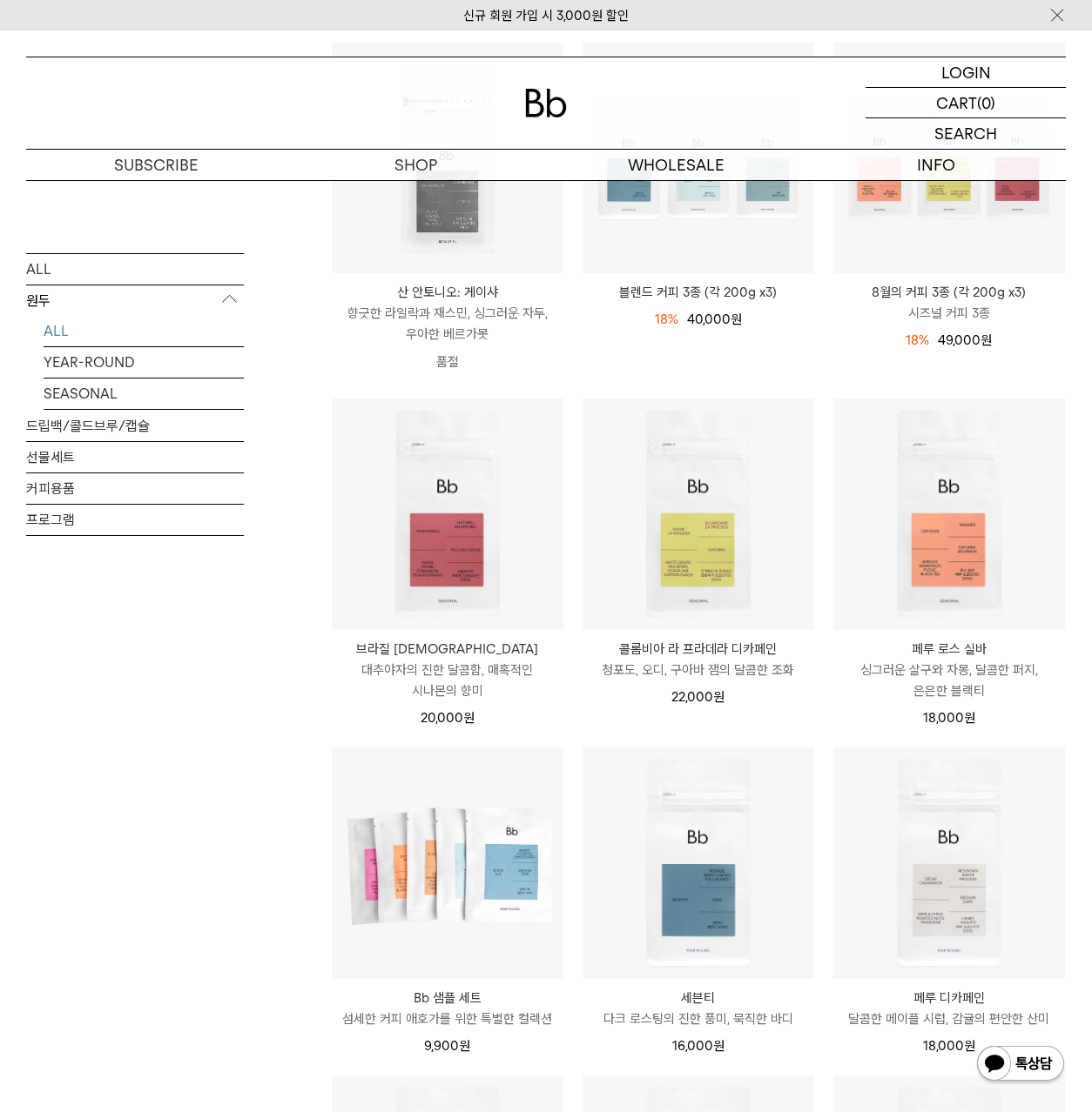
click at [977, 661] on p "싱그러운 살구와 자몽, 달콤한 퍼지, 은은한 블랙티" at bounding box center [949, 680] width 232 height 42
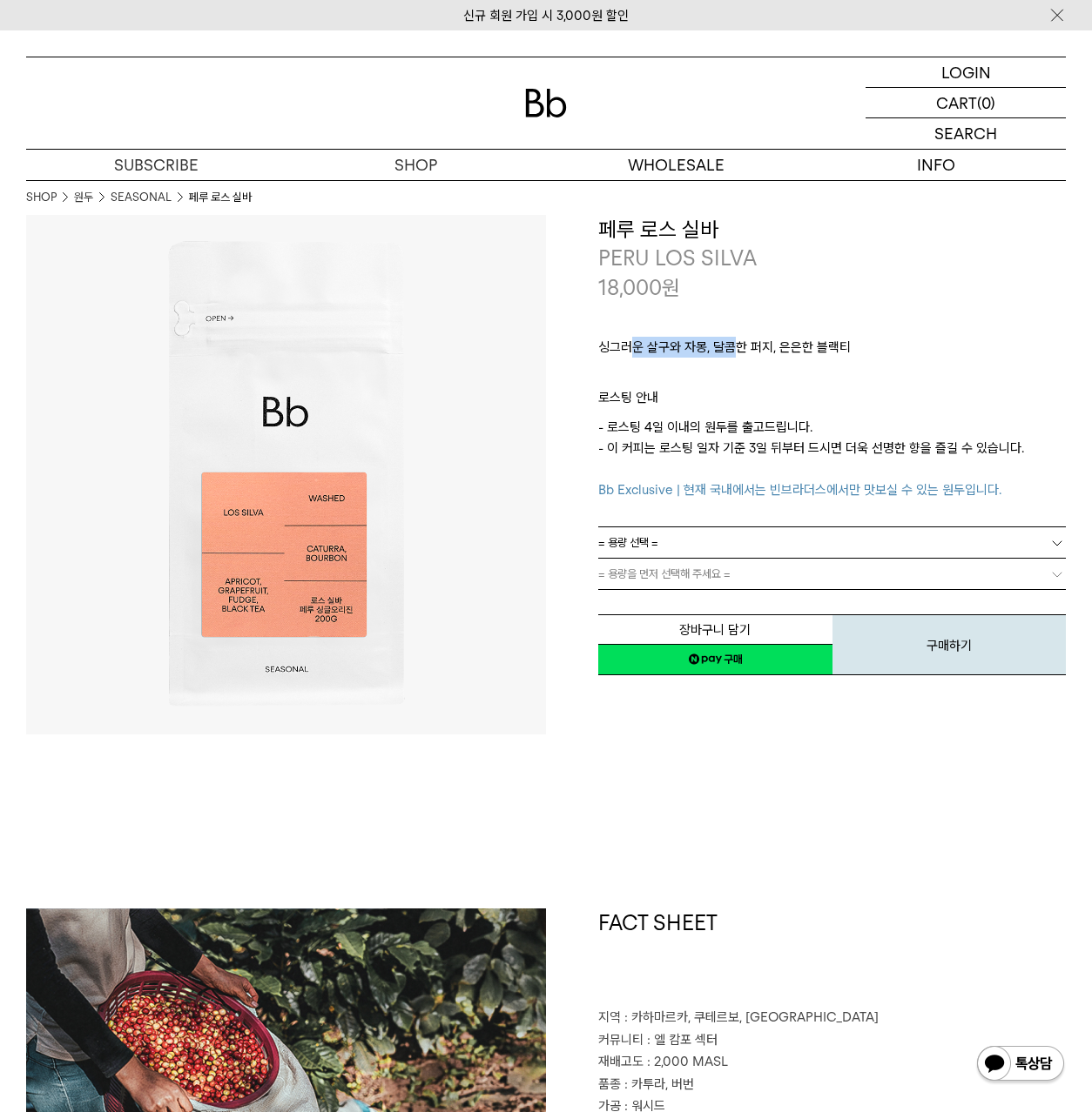
drag, startPoint x: 637, startPoint y: 344, endPoint x: 734, endPoint y: 348, distance: 97.1
click at [734, 348] on p "싱그러운 살구와 자몽, 달콤한 퍼지, 은은한 블랙티" at bounding box center [832, 351] width 468 height 29
drag, startPoint x: 668, startPoint y: 347, endPoint x: 776, endPoint y: 347, distance: 108.0
click at [776, 347] on p "싱그러운 살구와 자몽, 달콤한 퍼지, 은은한 블랙티" at bounding box center [832, 351] width 468 height 29
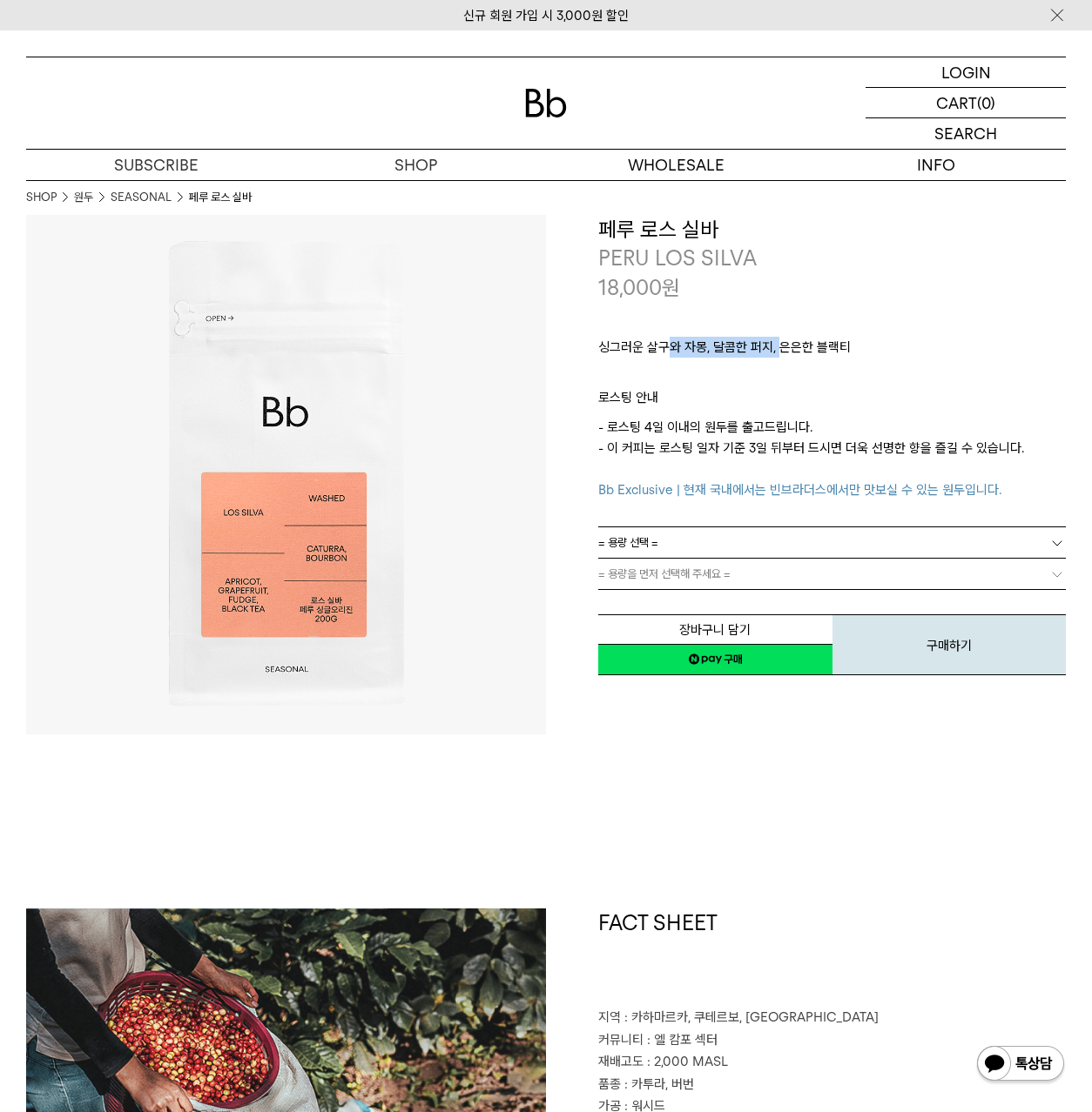
click at [776, 347] on p "싱그러운 살구와 자몽, 달콤한 퍼지, 은은한 블랙티" at bounding box center [832, 351] width 468 height 29
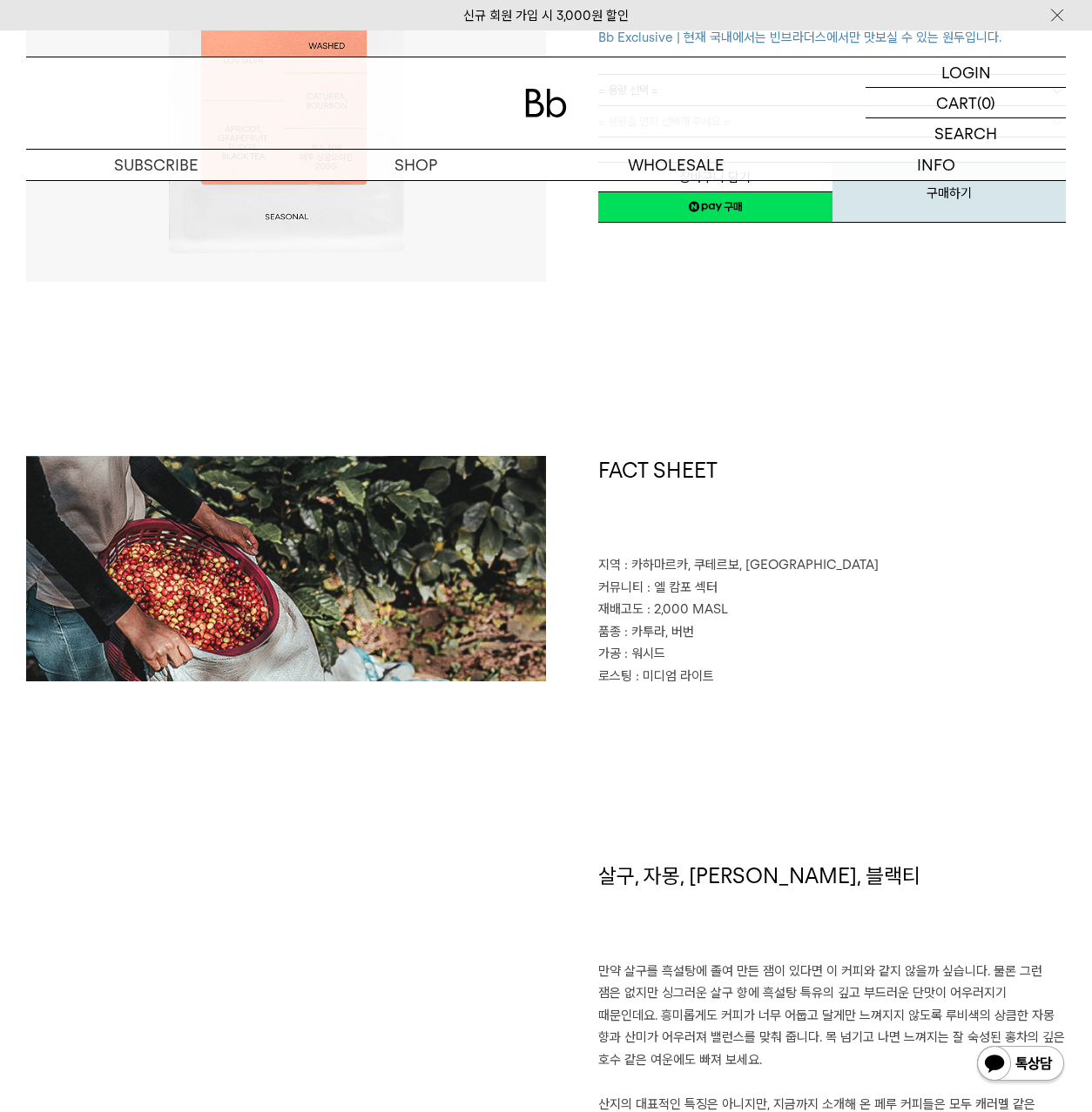
scroll to position [797, 0]
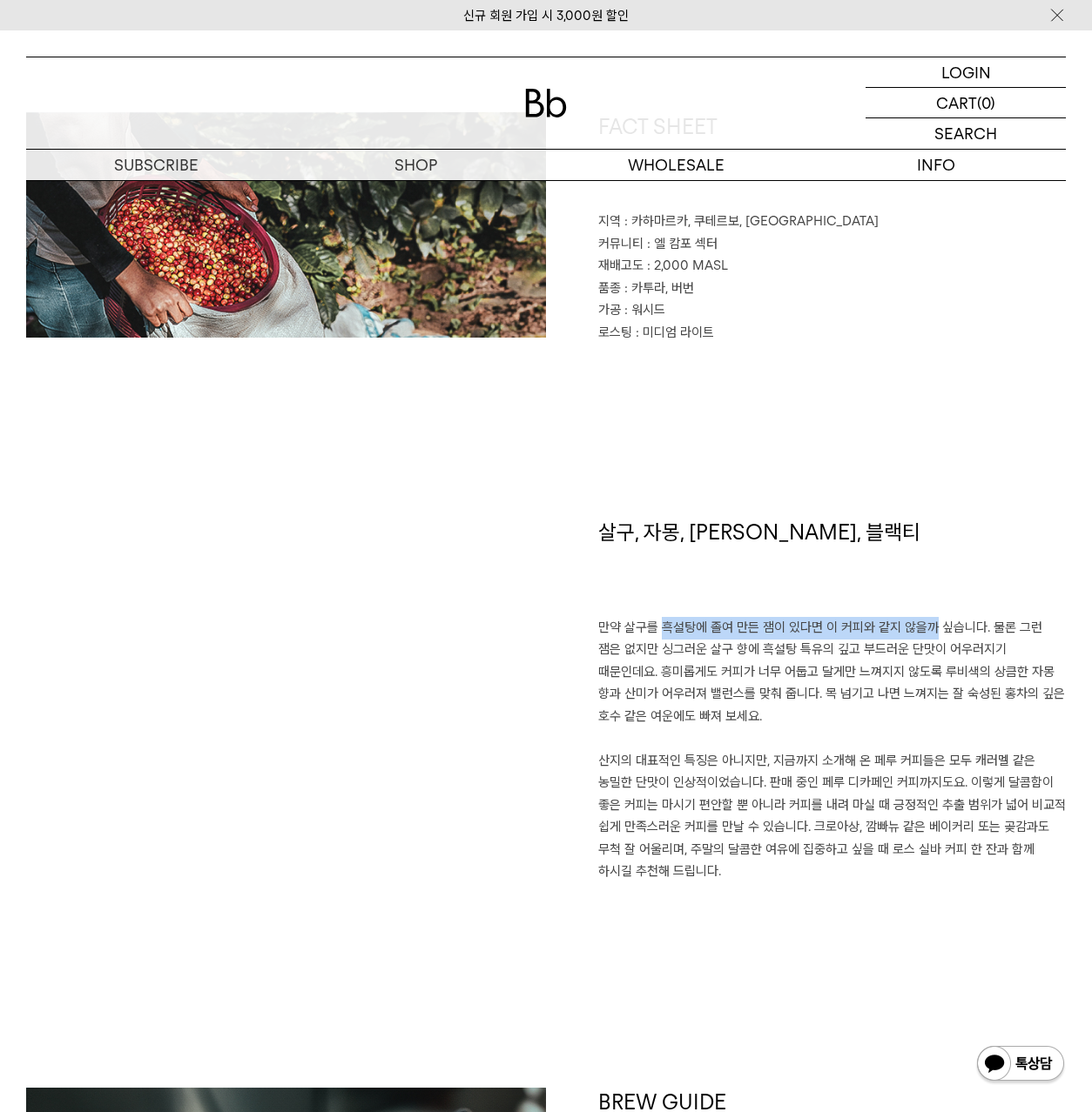
drag, startPoint x: 649, startPoint y: 628, endPoint x: 912, endPoint y: 635, distance: 263.1
click at [912, 635] on p "만약 살구를 흑설탕에 졸여 만든 잼이 있다면 이 커피와 같지 않을까 싶습니다. 물론 그런 잼은 없지만 싱그러운 살구 향에 흑설탕 특유의 깊고 …" at bounding box center [832, 750] width 468 height 266
drag, startPoint x: 626, startPoint y: 626, endPoint x: 777, endPoint y: 867, distance: 284.4
click at [777, 867] on p "만약 살구를 흑설탕에 졸여 만든 잼이 있다면 이 커피와 같지 않을까 싶습니다. 물론 그런 잼은 없지만 싱그러운 살구 향에 흑설탕 특유의 깊고 …" at bounding box center [832, 750] width 468 height 266
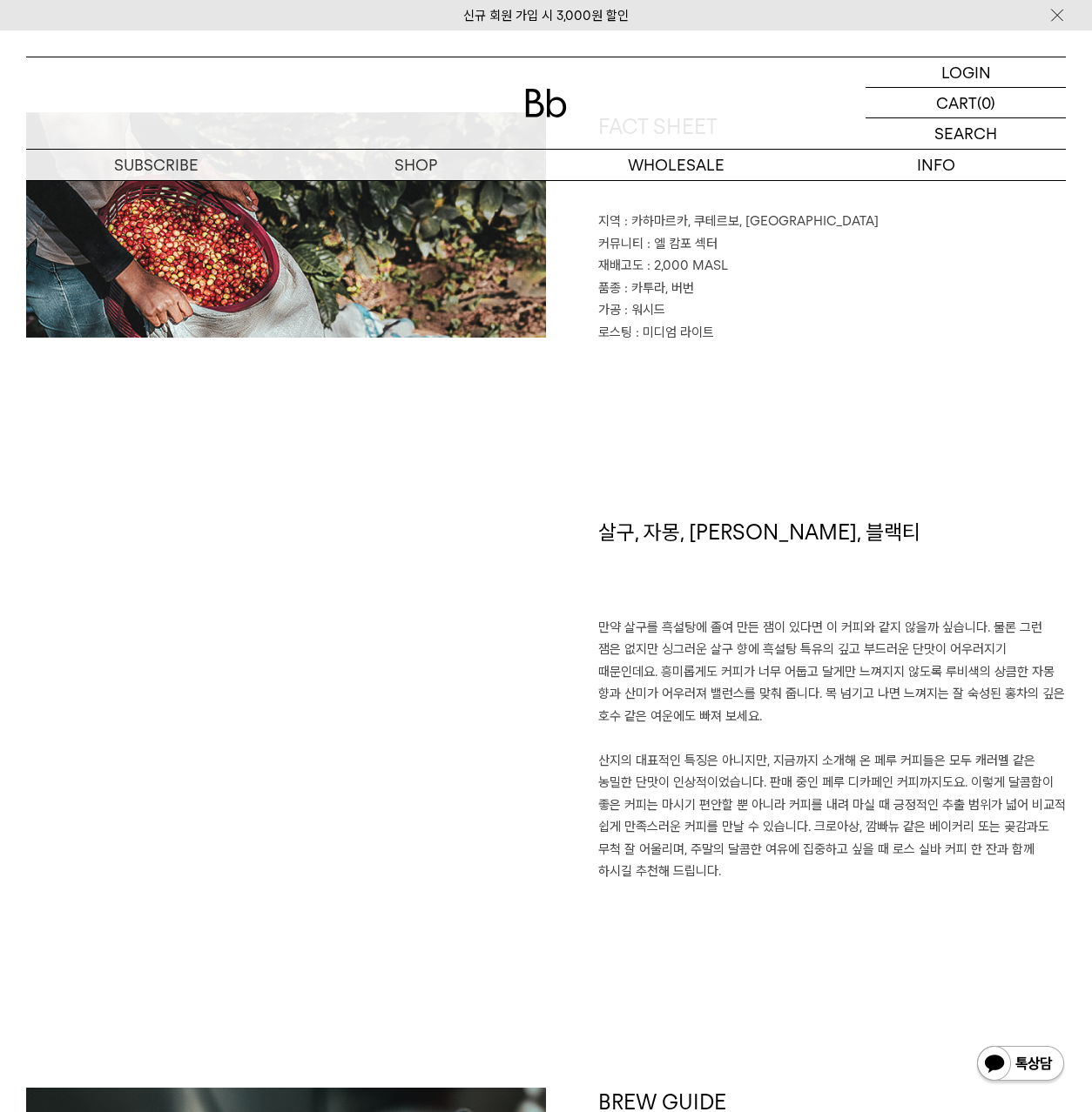
click at [777, 867] on p "만약 살구를 흑설탕에 졸여 만든 잼이 있다면 이 커피와 같지 않을까 싶습니다. 물론 그런 잼은 없지만 싱그러운 살구 향에 흑설탕 특유의 깊고 …" at bounding box center [832, 750] width 468 height 266
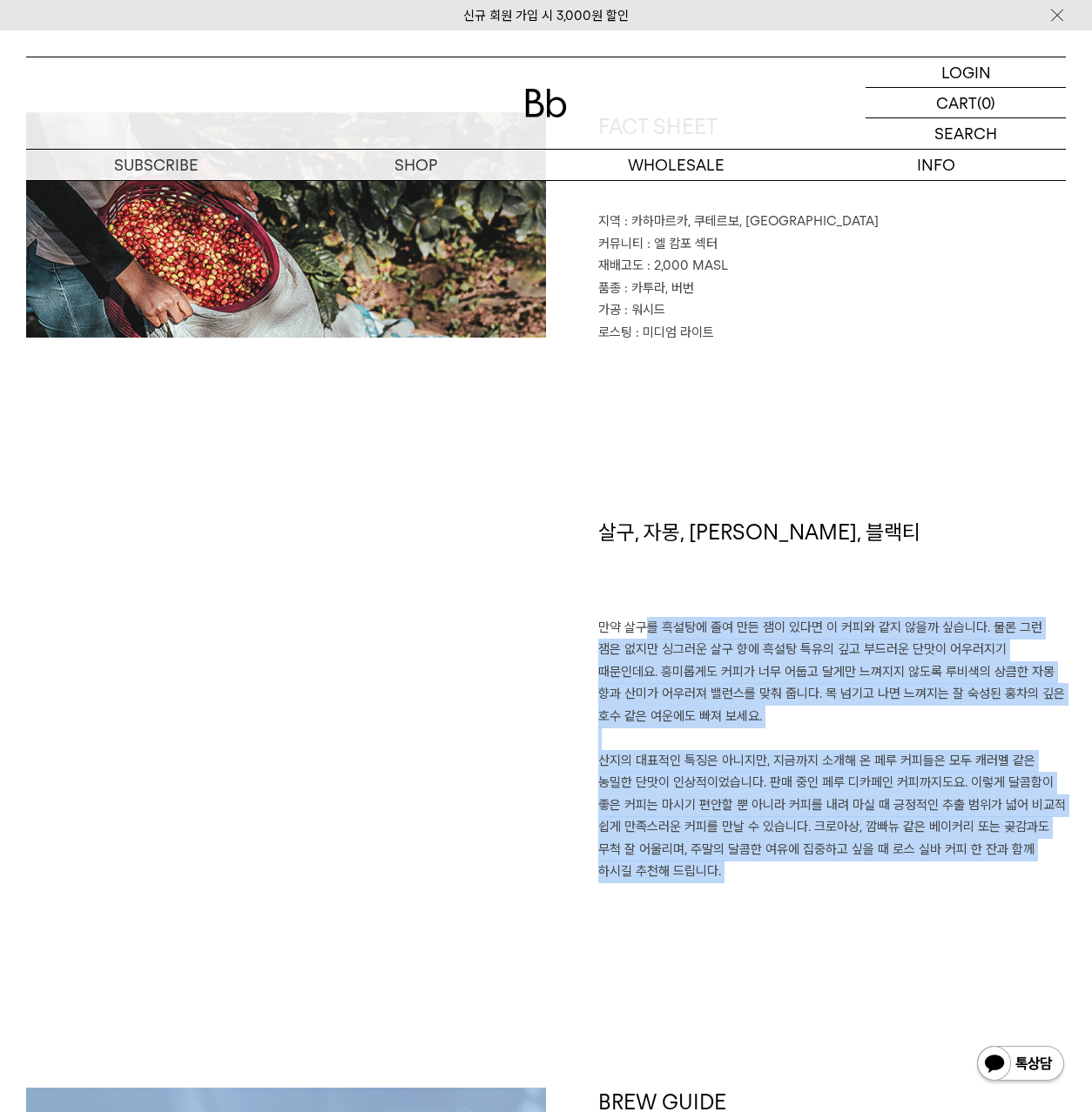
drag, startPoint x: 777, startPoint y: 867, endPoint x: 628, endPoint y: 638, distance: 273.2
click at [628, 638] on p "만약 살구를 흑설탕에 졸여 만든 잼이 있다면 이 커피와 같지 않을까 싶습니다. 물론 그런 잼은 없지만 싱그러운 살구 향에 흑설탕 특유의 깊고 …" at bounding box center [832, 750] width 468 height 266
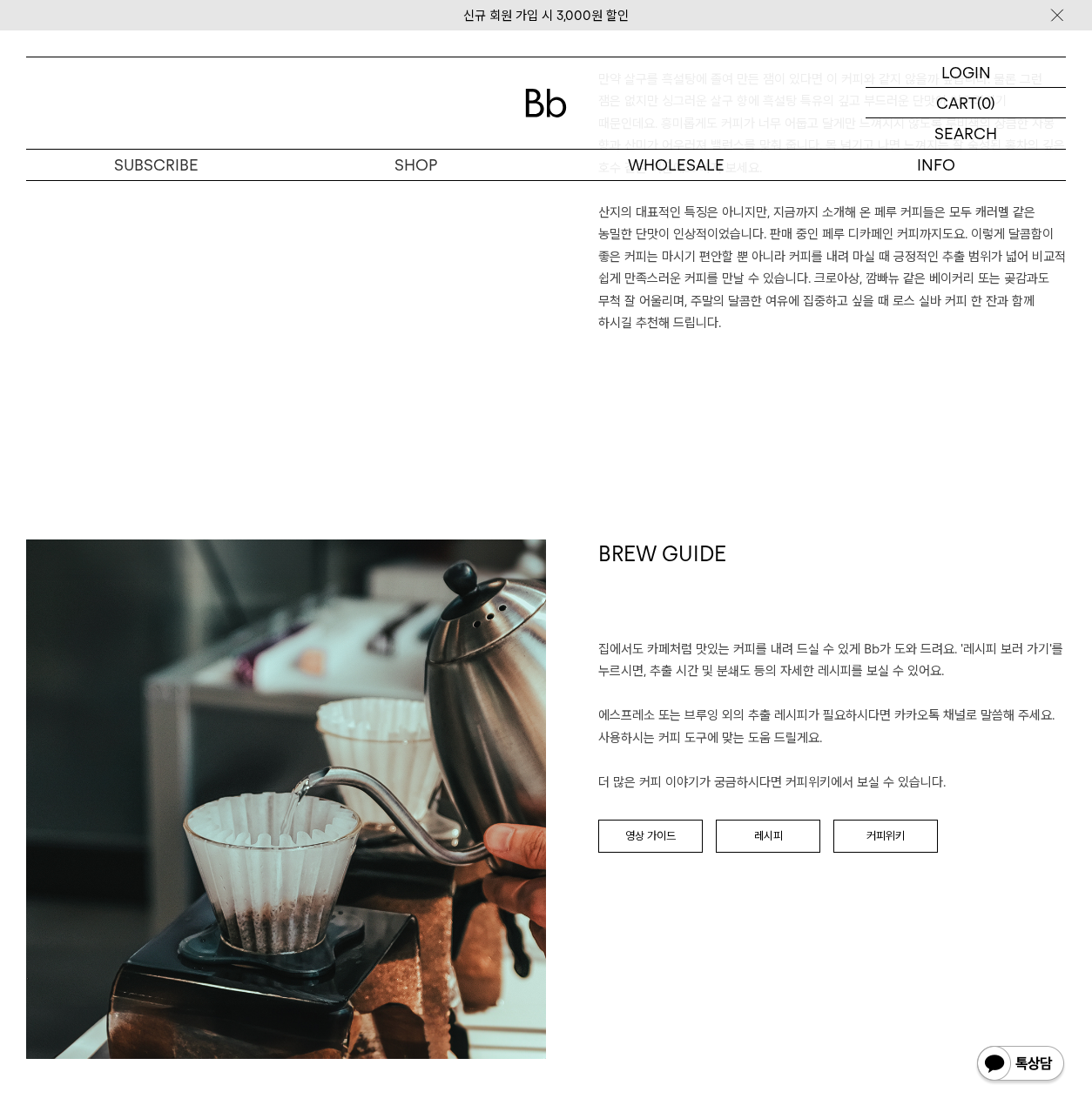
scroll to position [1355, 0]
